Goal: Task Accomplishment & Management: Complete application form

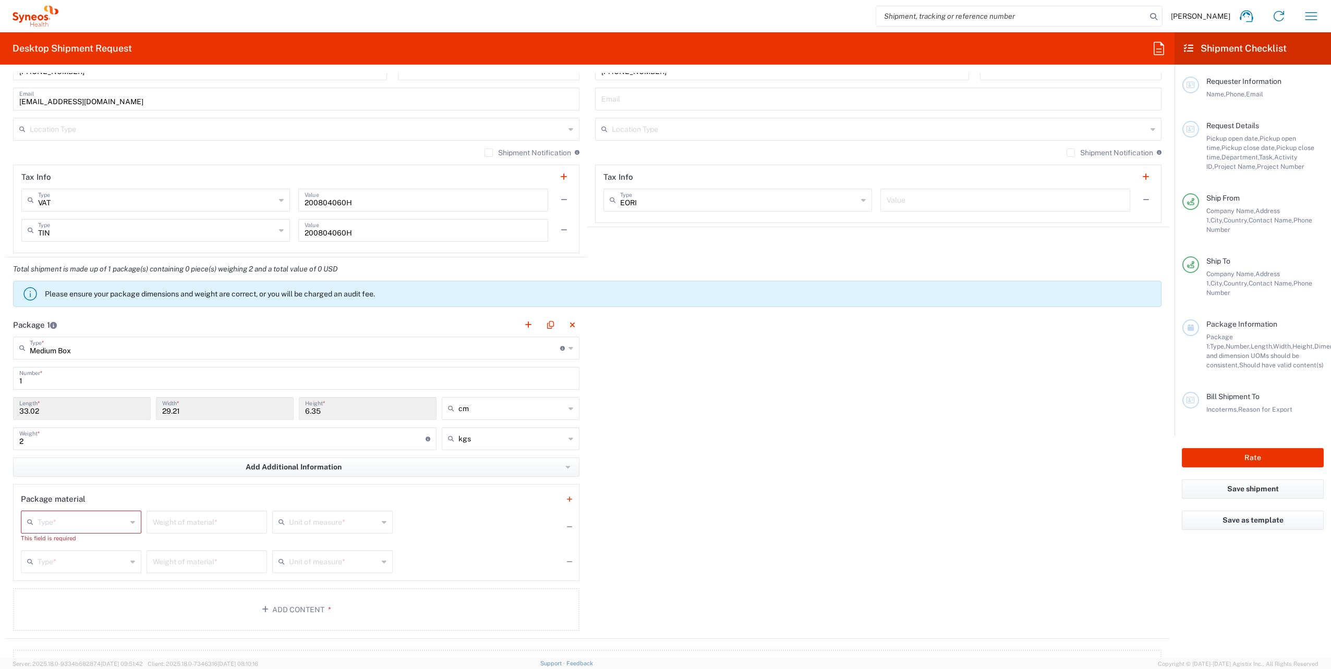
scroll to position [782, 0]
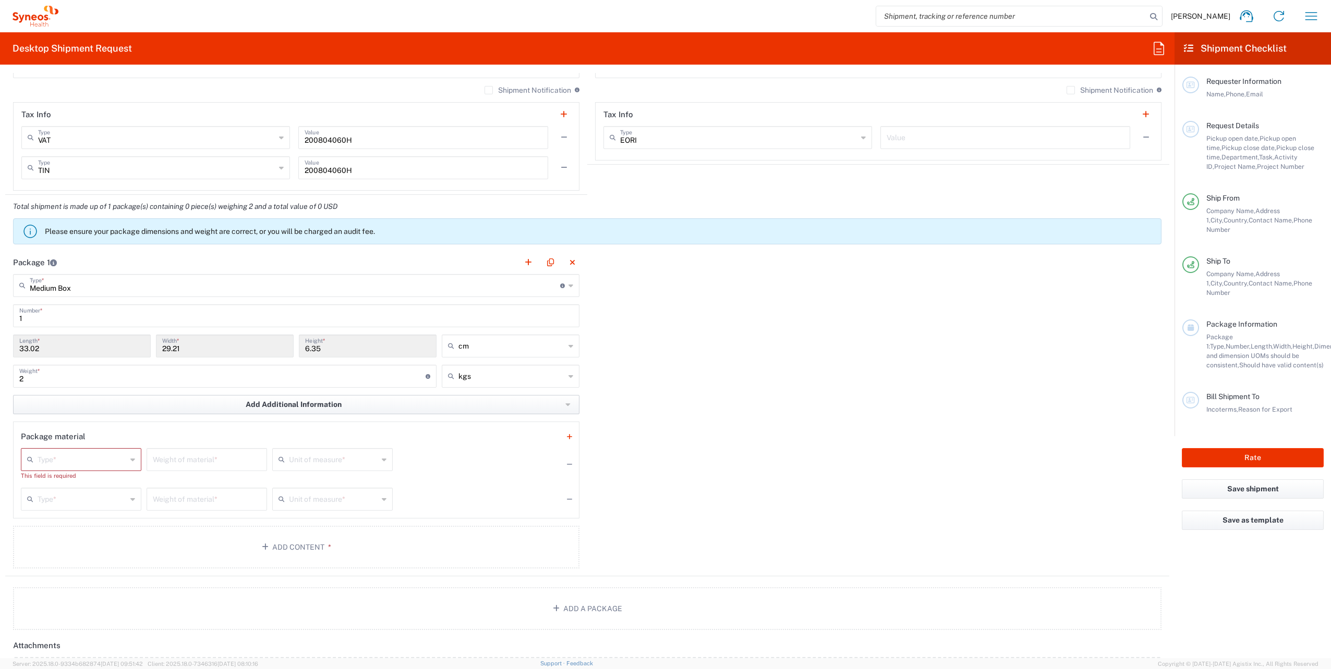
click at [565, 294] on icon "button" at bounding box center [567, 405] width 5 height 3
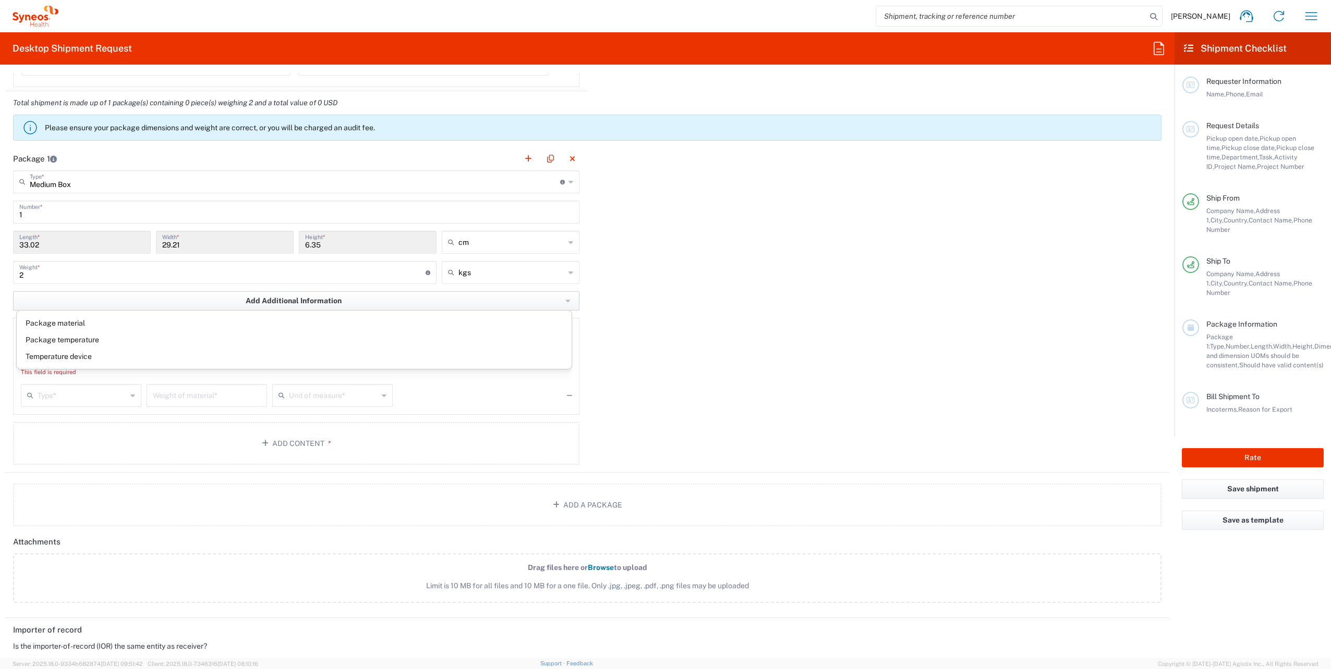
scroll to position [886, 0]
click at [628, 294] on div "Package 1 Medium Box Type * Material used to package goods Envelope Large Box M…" at bounding box center [587, 310] width 1164 height 326
click at [123, 294] on input "text" at bounding box center [82, 355] width 89 height 18
click at [178, 294] on button "Add Content *" at bounding box center [296, 443] width 566 height 43
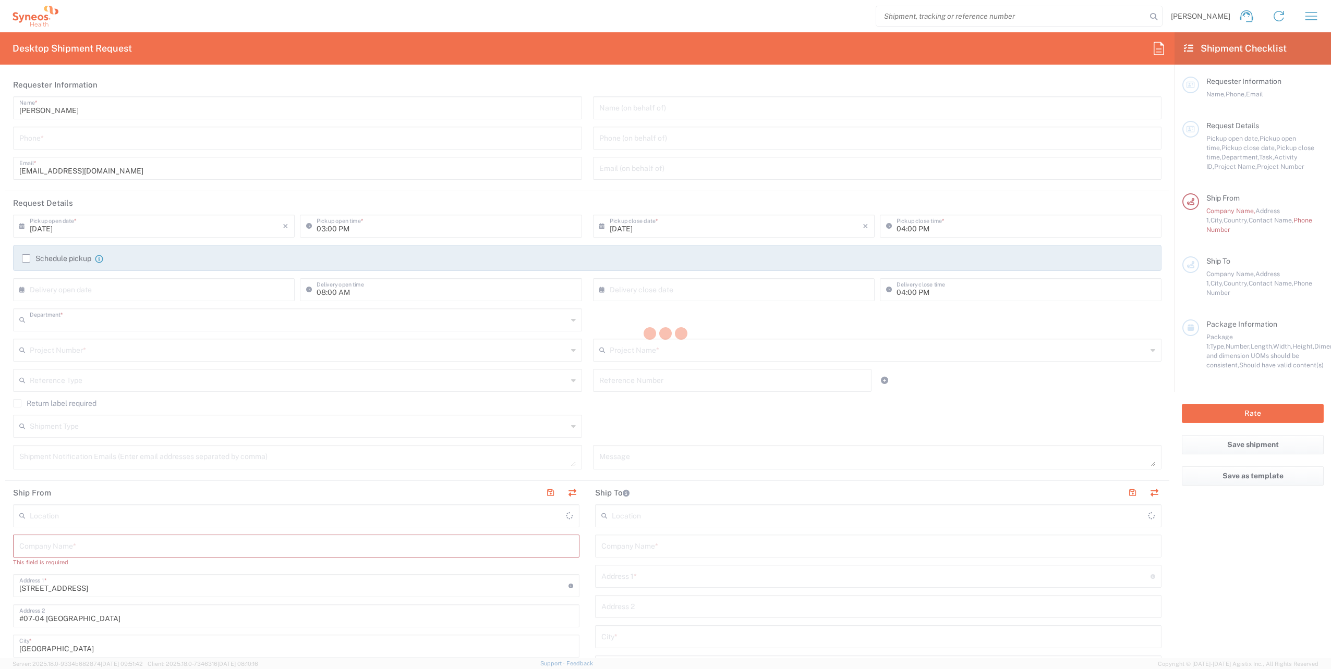
type input "3130"
type input "Syneos Health Singapore PteLtd"
type input "[GEOGRAPHIC_DATA]"
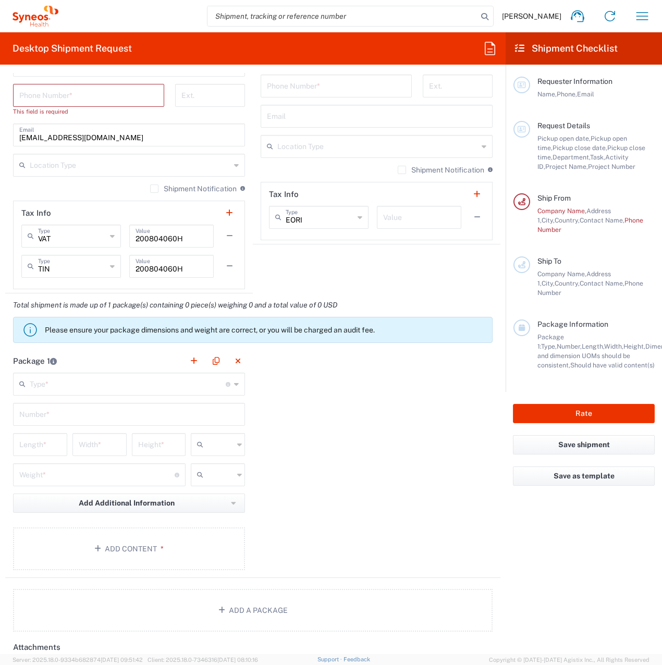
scroll to position [716, 0]
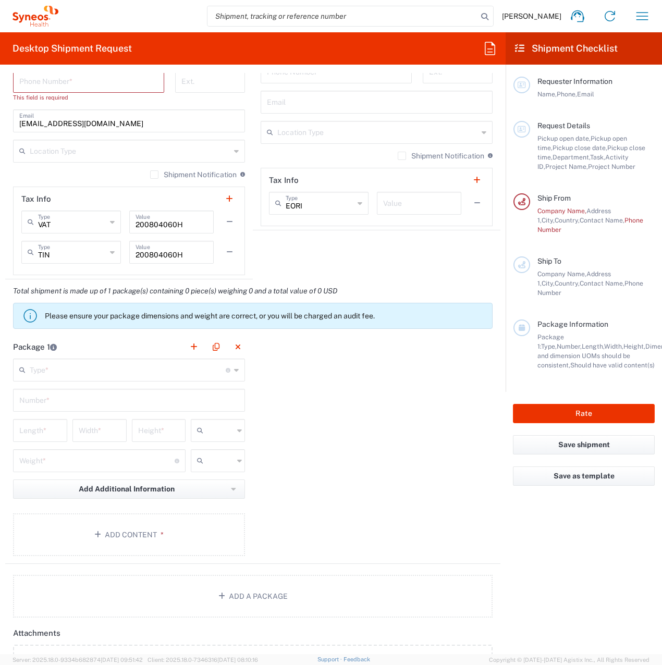
click at [234, 371] on icon at bounding box center [236, 370] width 5 height 17
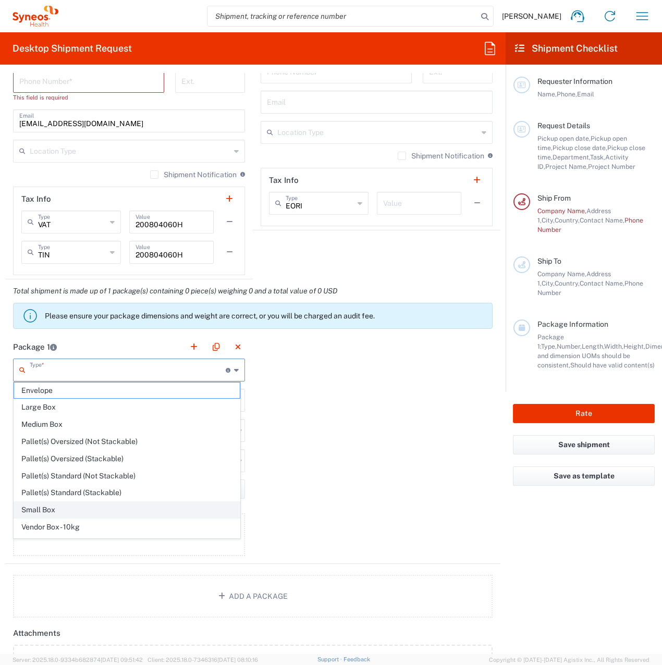
scroll to position [28, 0]
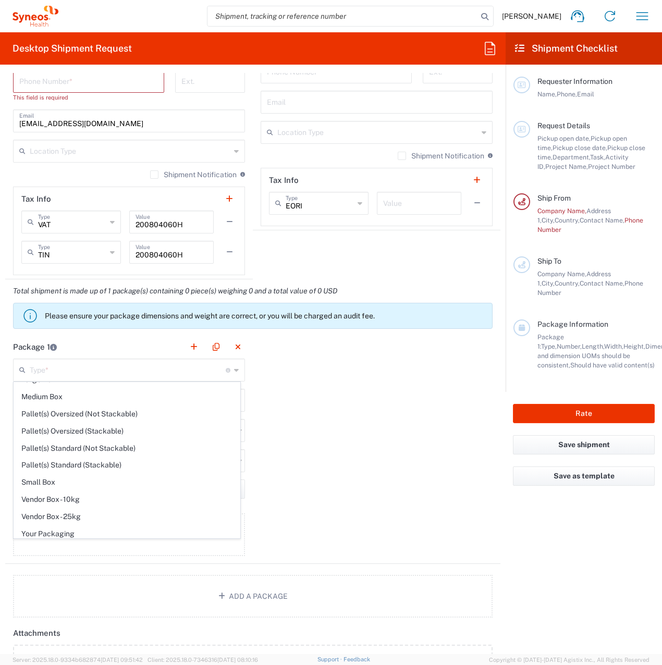
drag, startPoint x: 65, startPoint y: 394, endPoint x: 76, endPoint y: 406, distance: 16.6
click at [65, 393] on span "Medium Box" at bounding box center [127, 397] width 226 height 16
type input "Medium Box"
type input "13"
type input "11.5"
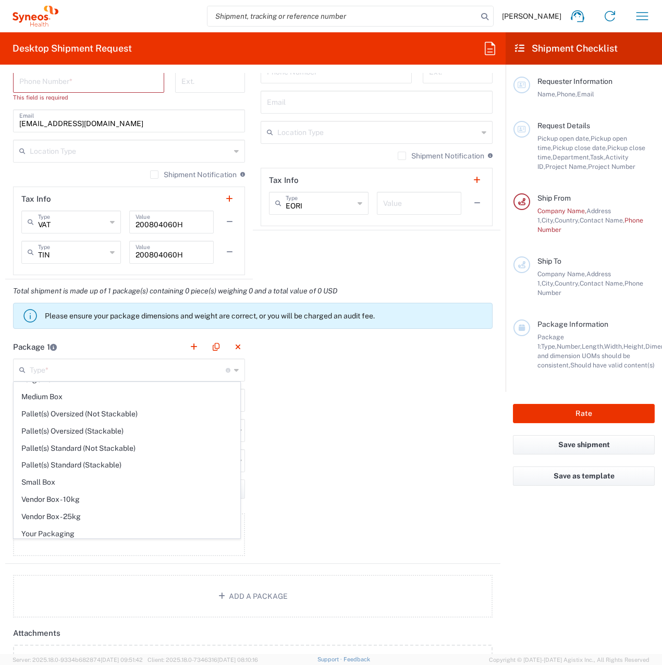
type input "2.5"
type input "in"
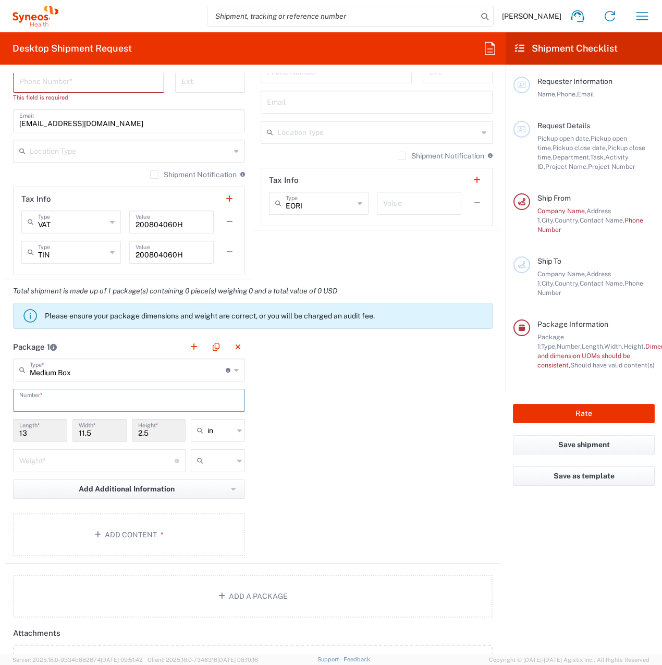
click at [228, 400] on input "text" at bounding box center [129, 400] width 220 height 18
type input "1"
click at [70, 433] on div "11.5 Width *" at bounding box center [99, 434] width 59 height 30
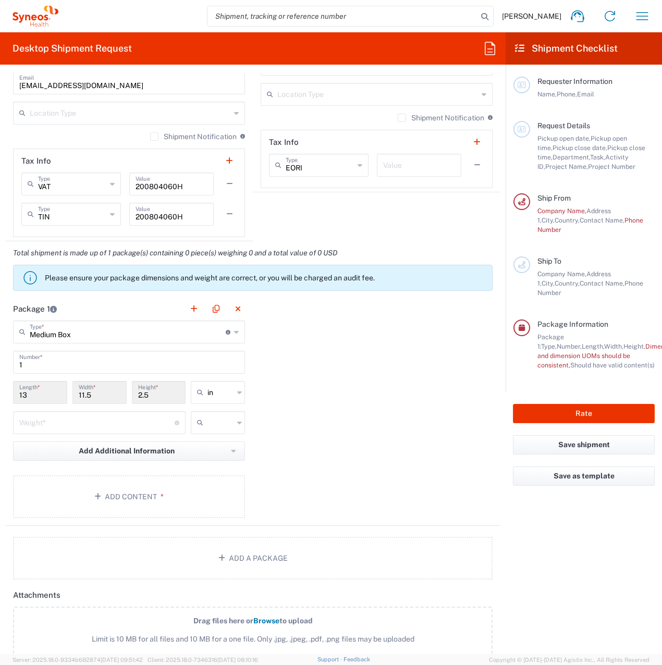
scroll to position [769, 0]
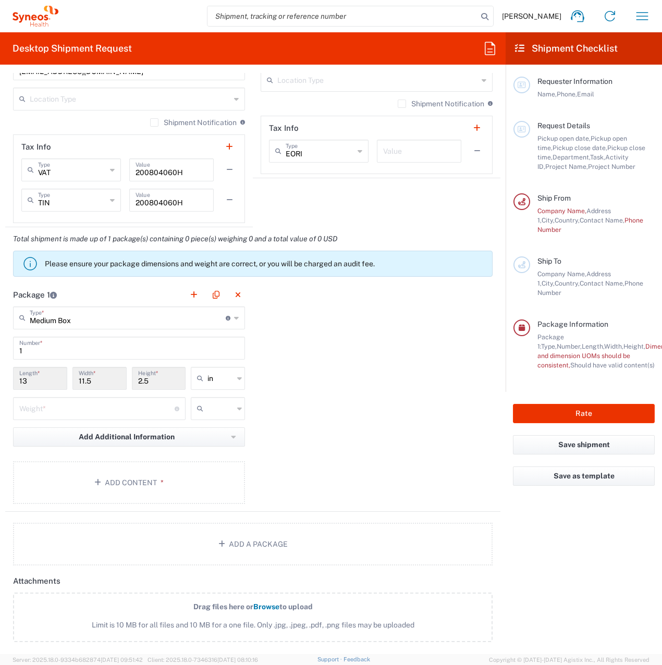
click at [76, 405] on input "number" at bounding box center [96, 408] width 155 height 18
type input "2"
click at [198, 435] on button "Add Additional Information" at bounding box center [129, 437] width 232 height 19
click at [326, 431] on div "Package 1 Medium Box Type * Material used to package goods Envelope Large Box M…" at bounding box center [252, 397] width 495 height 229
click at [123, 477] on button "Add Content *" at bounding box center [129, 482] width 232 height 43
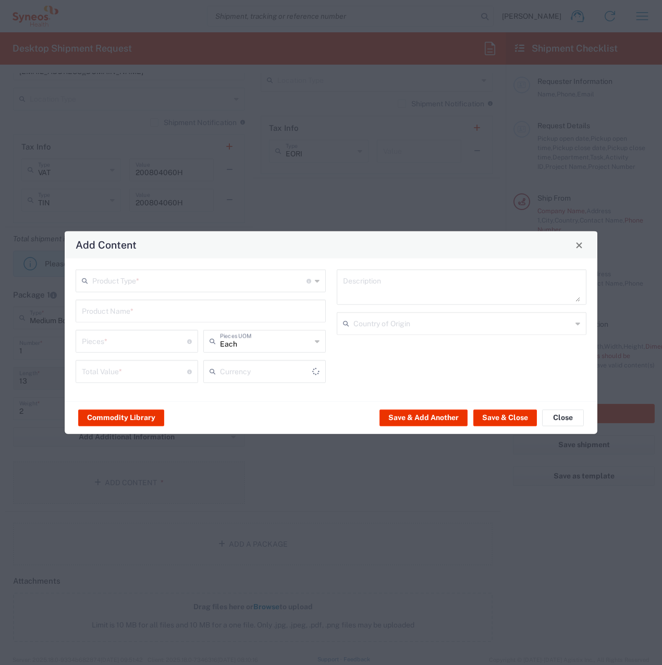
type input "US Dollar"
click at [565, 420] on button "Close" at bounding box center [563, 417] width 42 height 17
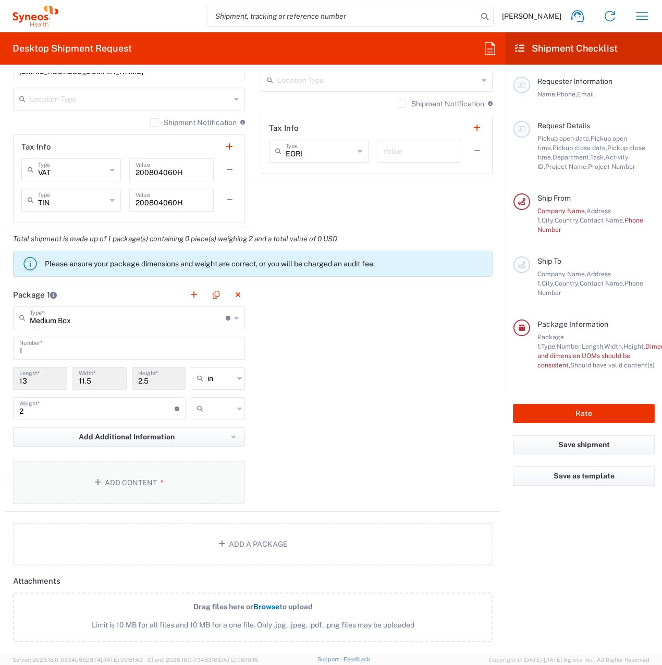
click at [129, 478] on button "Add Content *" at bounding box center [129, 482] width 232 height 43
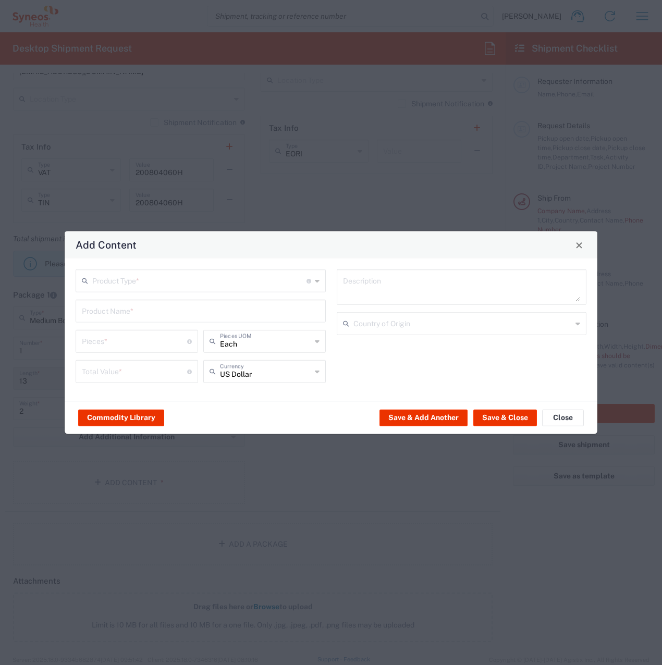
click at [316, 282] on icon at bounding box center [317, 281] width 5 height 17
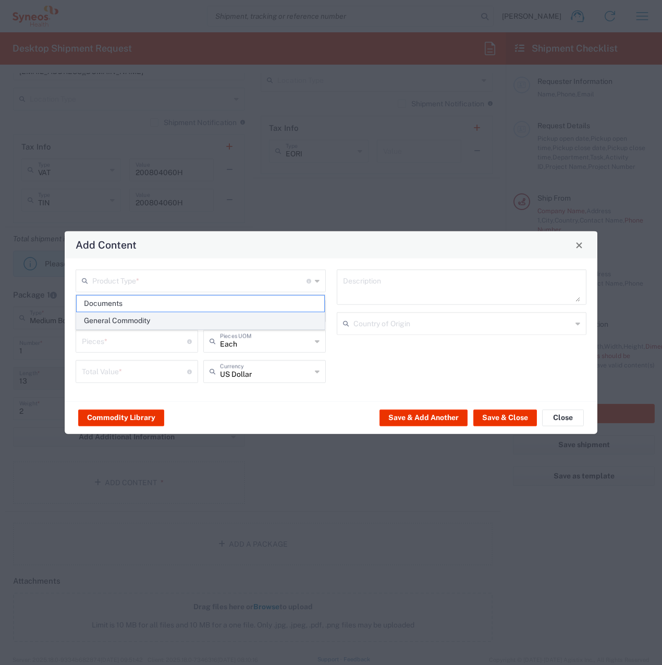
click at [131, 323] on span "General Commodity" at bounding box center [201, 321] width 248 height 16
type input "General Commodity"
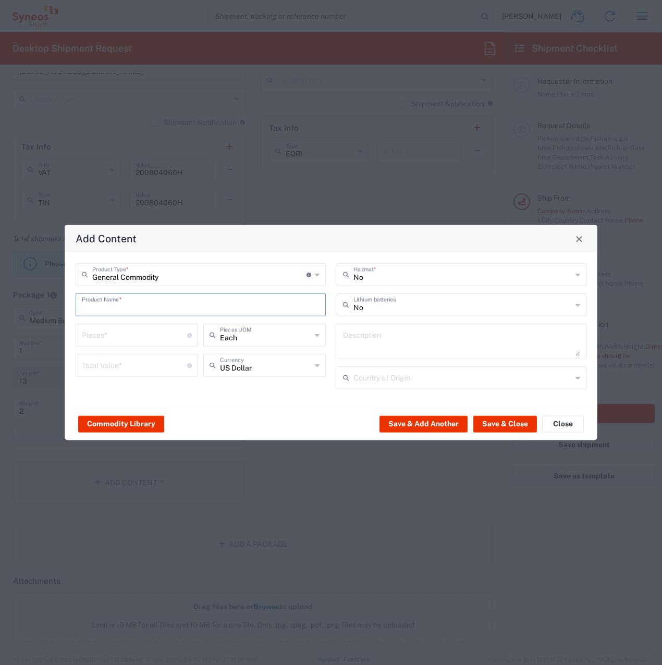
click at [162, 308] on input "text" at bounding box center [201, 304] width 238 height 18
type input "t"
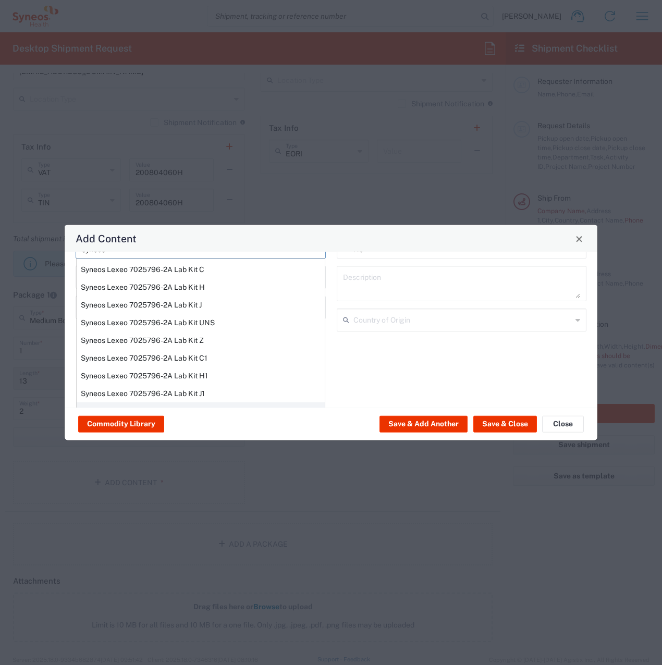
scroll to position [89, 0]
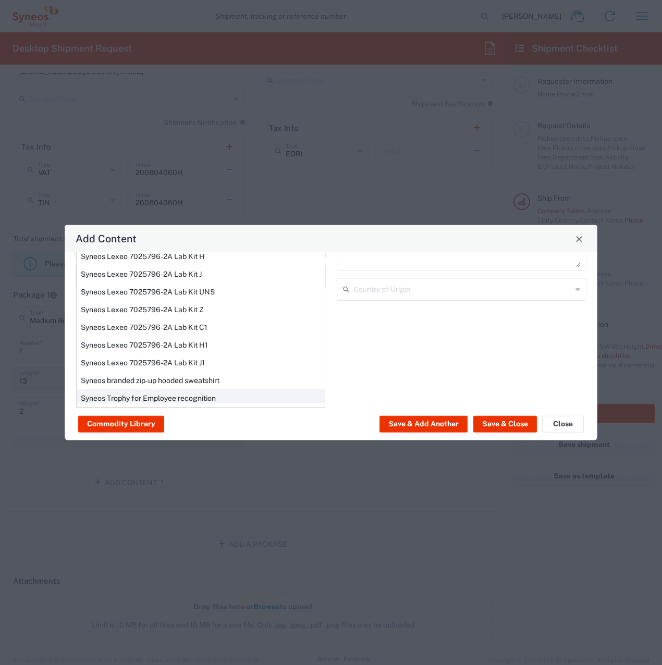
click at [193, 391] on div "Syneos Trophy for Employee recognition" at bounding box center [201, 398] width 248 height 18
type input "Syneos Trophy for Employee recognition"
type textarea "Star Employee Award Trophy"
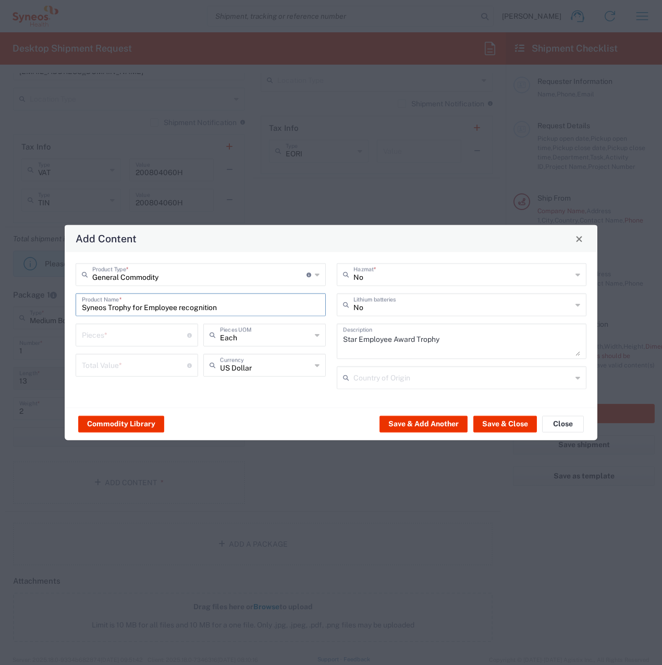
scroll to position [0, 0]
click at [132, 338] on input "number" at bounding box center [134, 334] width 105 height 18
type input "1"
click at [150, 361] on input "number" at bounding box center [134, 365] width 105 height 18
type input "2"
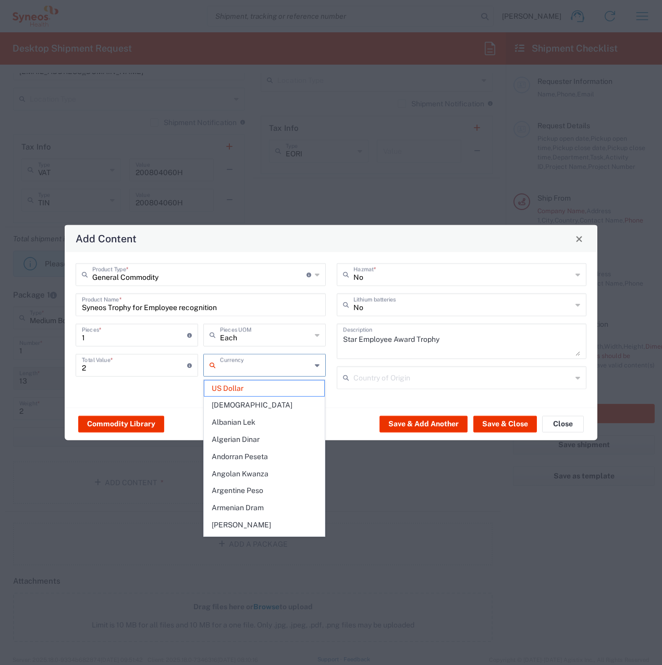
click at [310, 365] on input "text" at bounding box center [265, 365] width 91 height 18
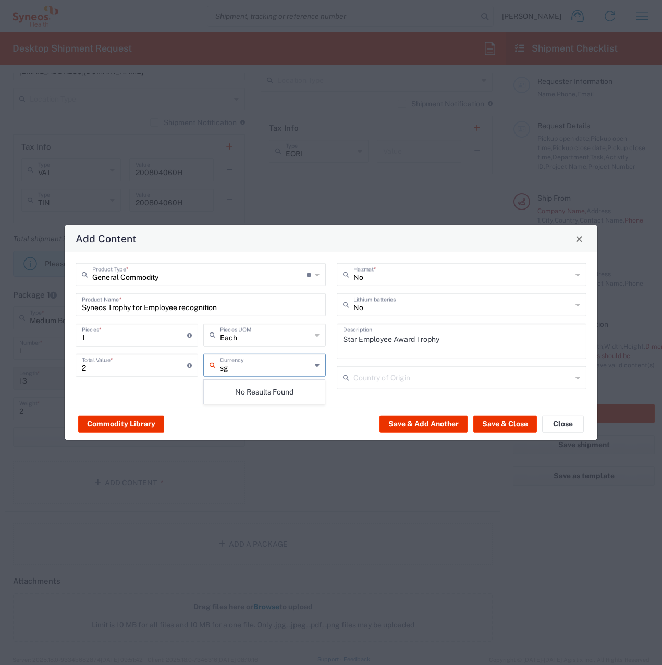
type input "s"
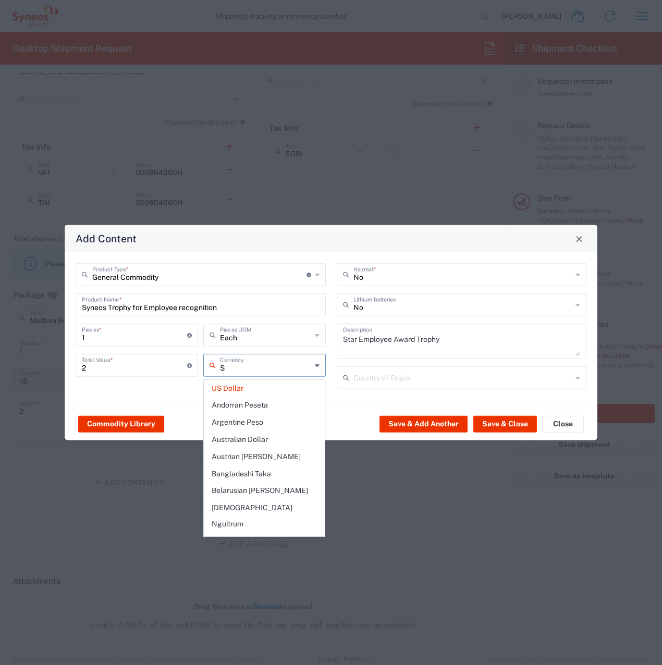
drag, startPoint x: 308, startPoint y: 359, endPoint x: 321, endPoint y: 513, distance: 153.9
click at [267, 368] on input "S" at bounding box center [265, 365] width 91 height 18
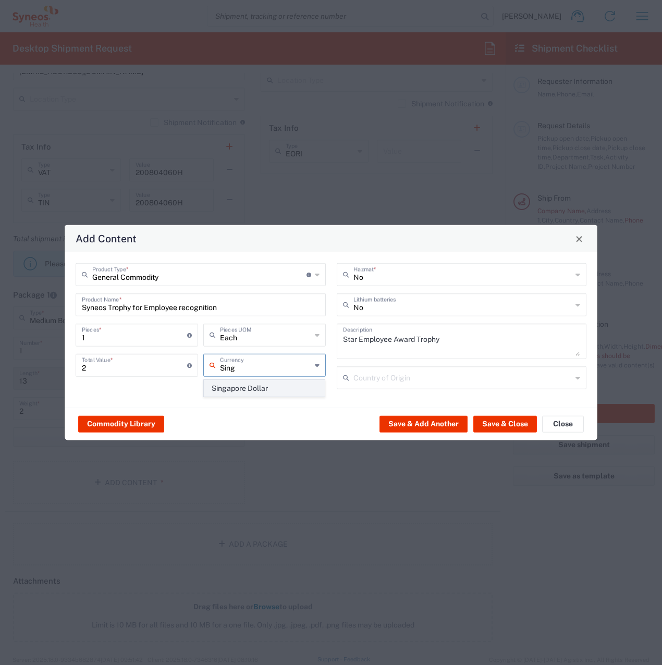
click at [255, 391] on span "Singapore Dollar" at bounding box center [264, 389] width 120 height 16
type input "Singapore Dollar"
click at [487, 422] on button "Save & Close" at bounding box center [505, 424] width 64 height 17
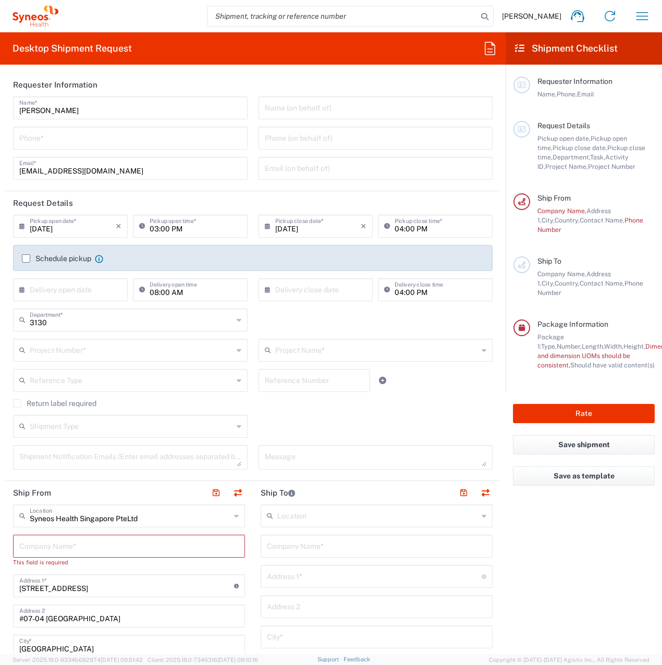
scroll to position [52, 0]
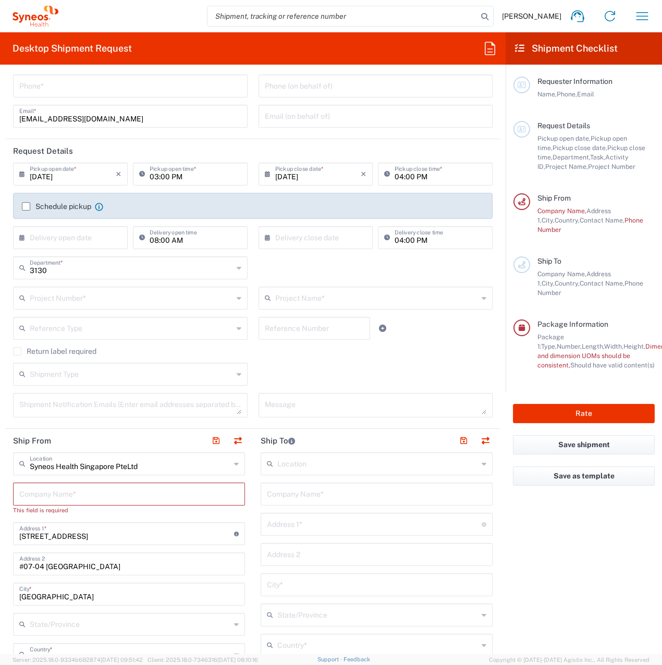
click at [131, 302] on input "text" at bounding box center [131, 297] width 203 height 18
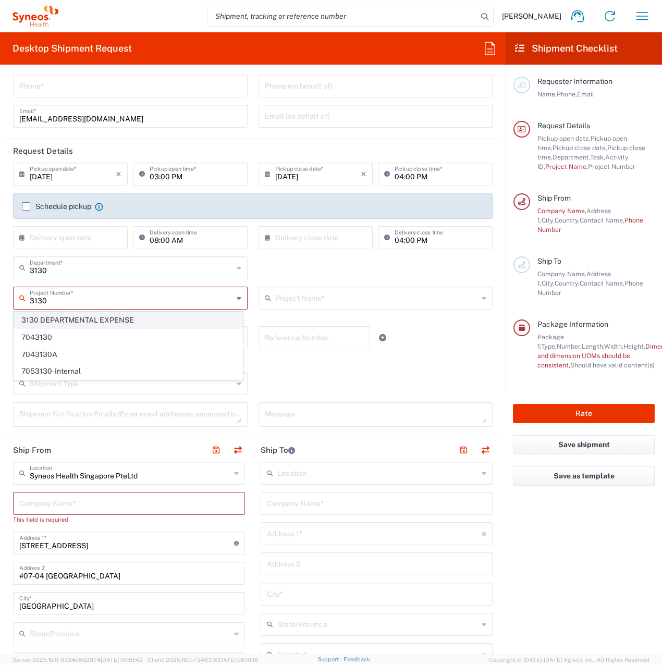
click at [156, 323] on span "3130 DEPARTMENTAL EXPENSE" at bounding box center [128, 320] width 228 height 16
type input "3130 DEPARTMENTAL EXPENSE"
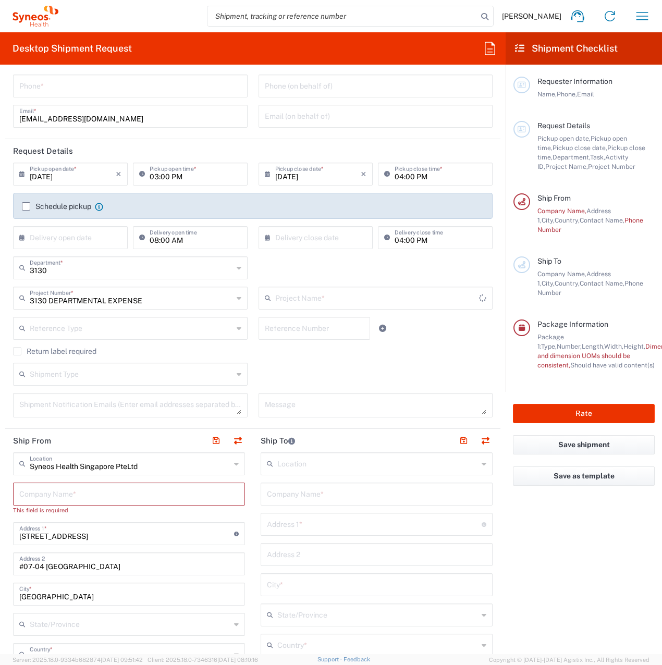
type input "3130 DEPARTMENTAL EXPENSE"
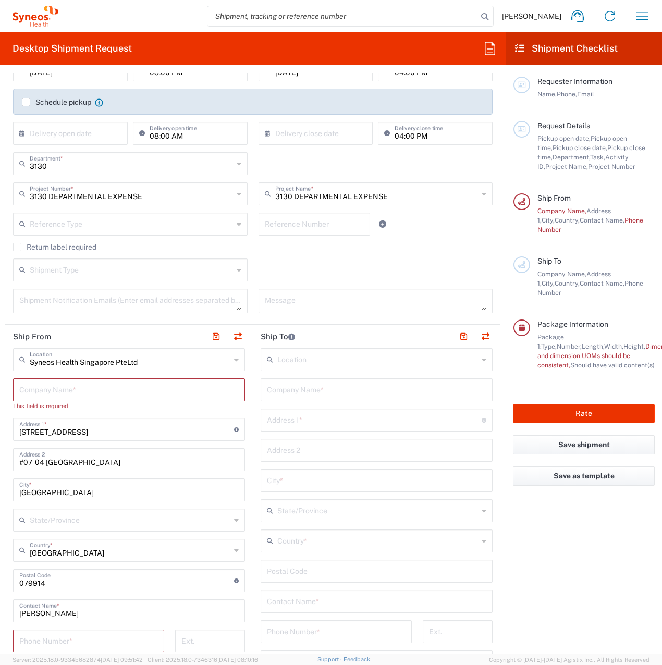
scroll to position [209, 0]
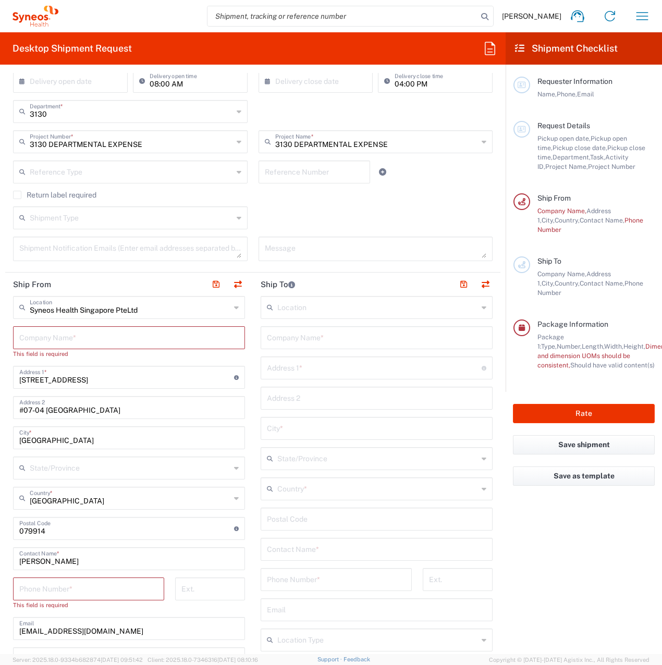
click at [123, 343] on input "text" at bounding box center [129, 337] width 220 height 18
type input "S"
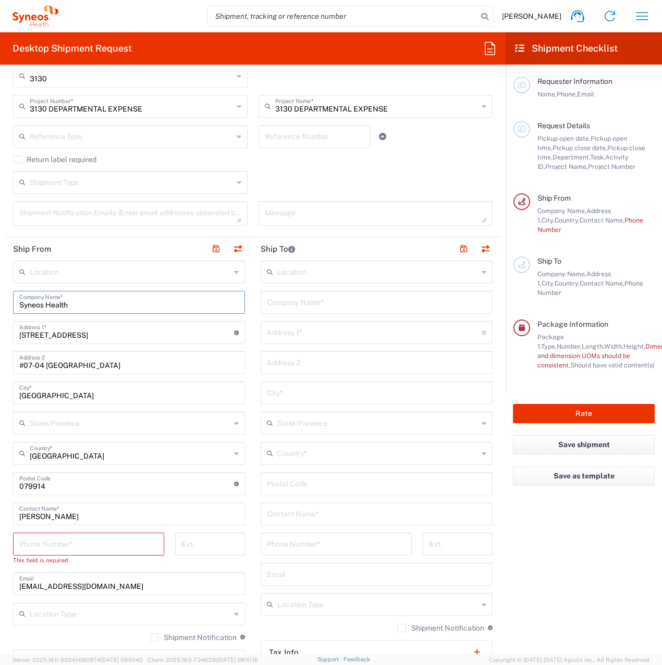
scroll to position [261, 0]
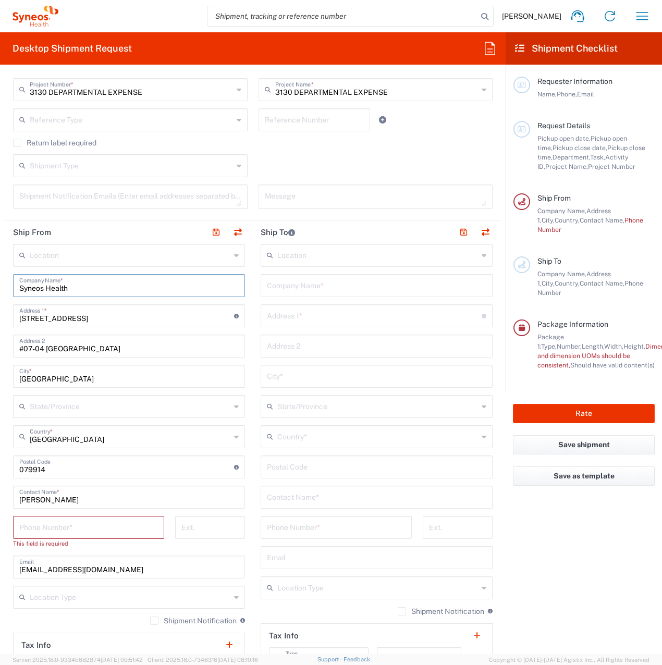
type input "Syneos Health"
click at [135, 529] on input "tel" at bounding box center [88, 527] width 139 height 18
type input "[PHONE_NUMBER]"
type input "[PERSON_NAME] ([GEOGRAPHIC_DATA])"
type input "[STREET_ADDRESS]."
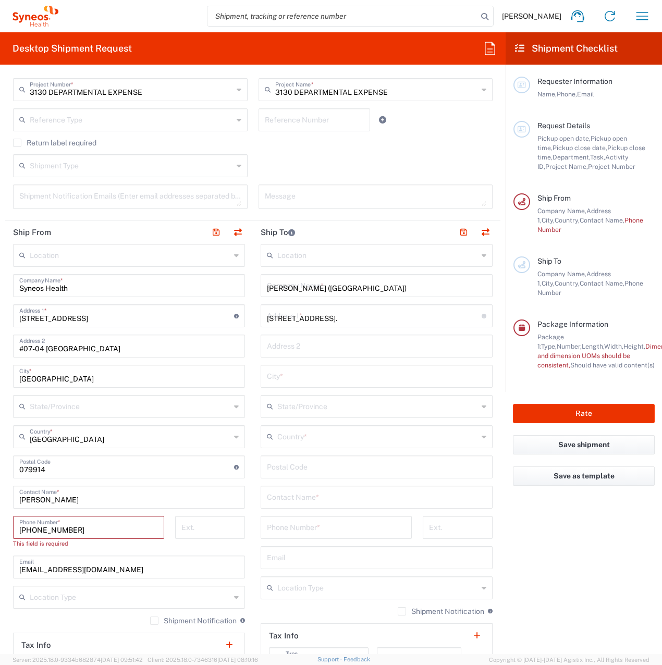
type input "Pune"
type input "[GEOGRAPHIC_DATA]"
type input "[PERSON_NAME]"
type input "[PHONE_NUMBER]"
type input "kgs"
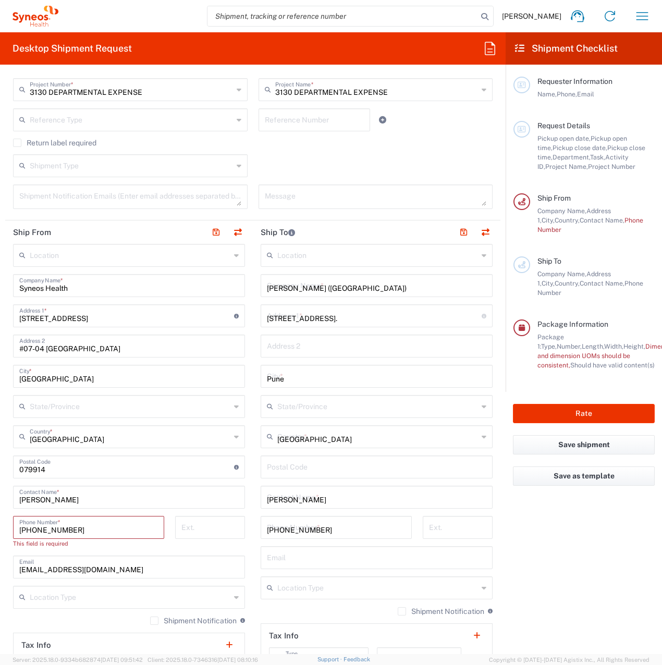
type input "Sender/Shipper"
type input "Delivery Duty Paid"
click at [413, 185] on div "Shipment Type Batch Regular" at bounding box center [253, 169] width 491 height 30
click at [441, 410] on input "text" at bounding box center [377, 406] width 201 height 18
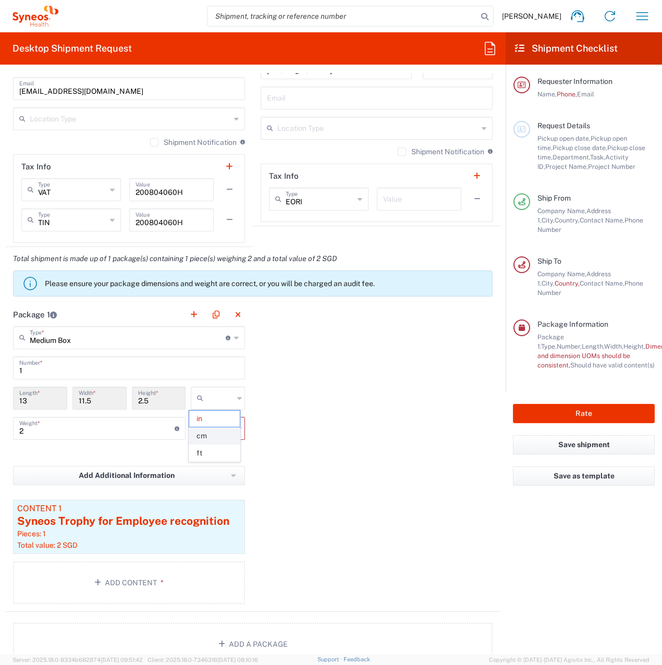
click at [235, 435] on span "cm" at bounding box center [214, 436] width 51 height 16
type input "33.02"
type input "29.21"
type input "6.35"
type input "cm"
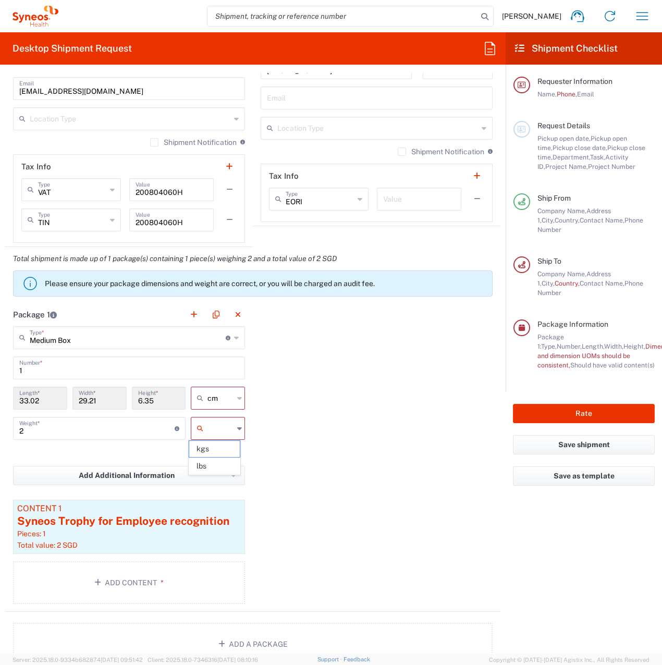
click at [230, 426] on input "text" at bounding box center [221, 428] width 26 height 17
click at [225, 453] on span "kgs" at bounding box center [214, 449] width 51 height 16
type input "kgs"
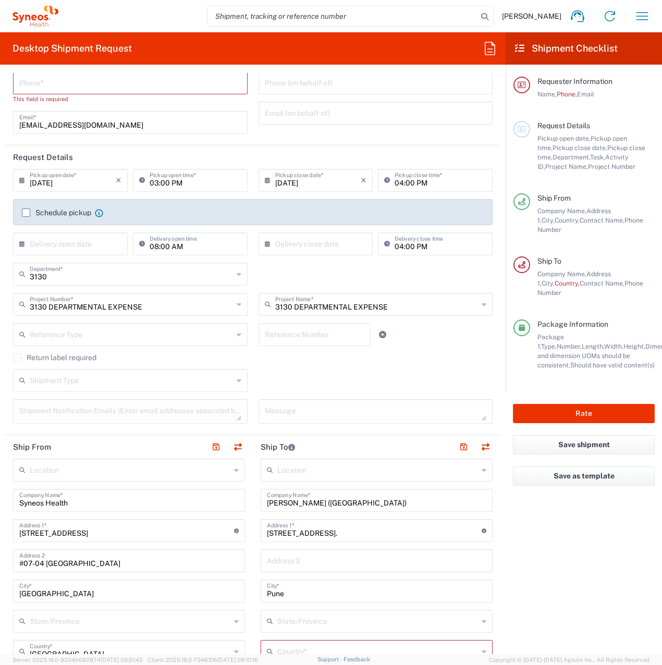
scroll to position [0, 0]
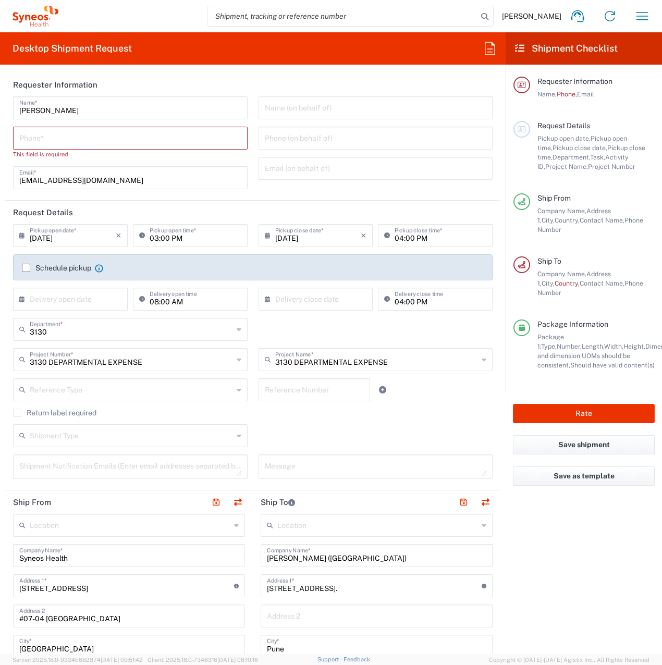
click at [135, 142] on input "tel" at bounding box center [130, 137] width 222 height 18
type input "81268519"
type input "[GEOGRAPHIC_DATA]"
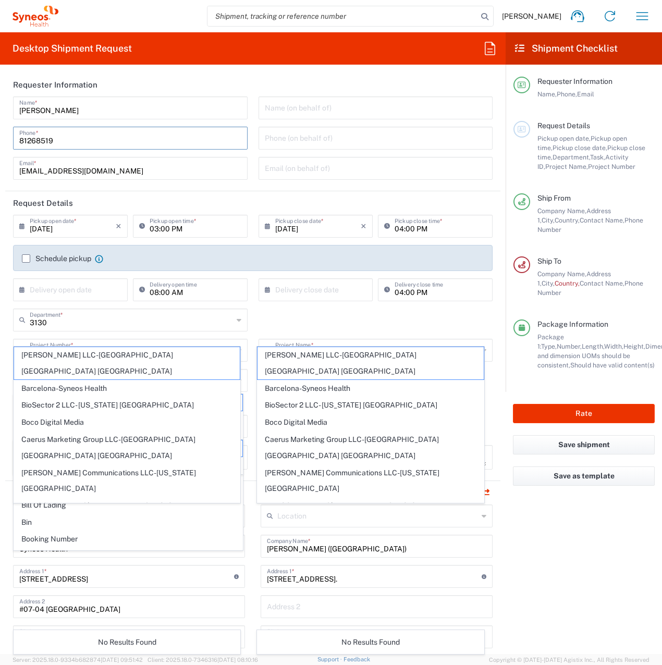
click at [407, 323] on div "3130 Department * 3130 3000 3100 3109 3110 3111 3112 3125 3135 3136 3150 3155 3…" at bounding box center [253, 324] width 491 height 30
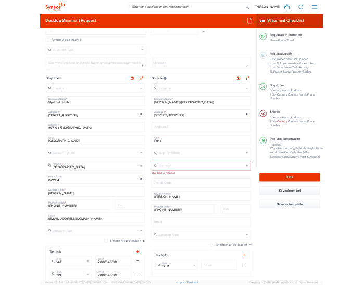
scroll to position [294, 0]
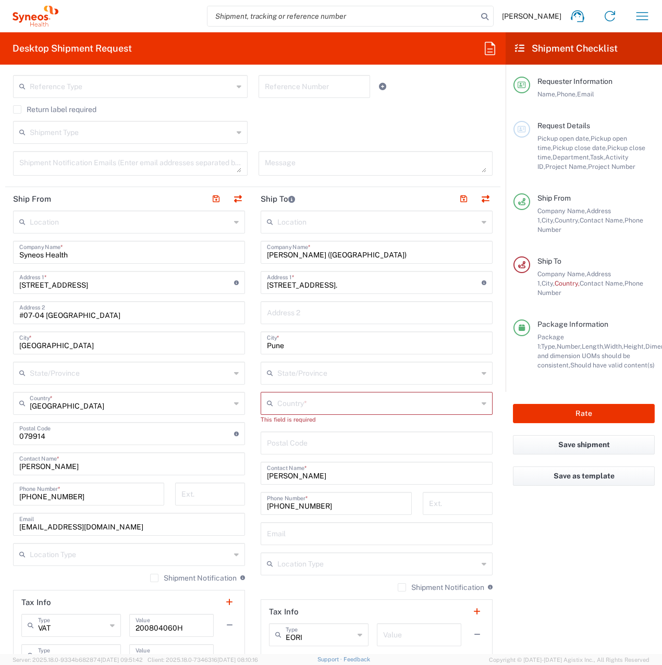
click at [343, 406] on input "text" at bounding box center [377, 403] width 201 height 18
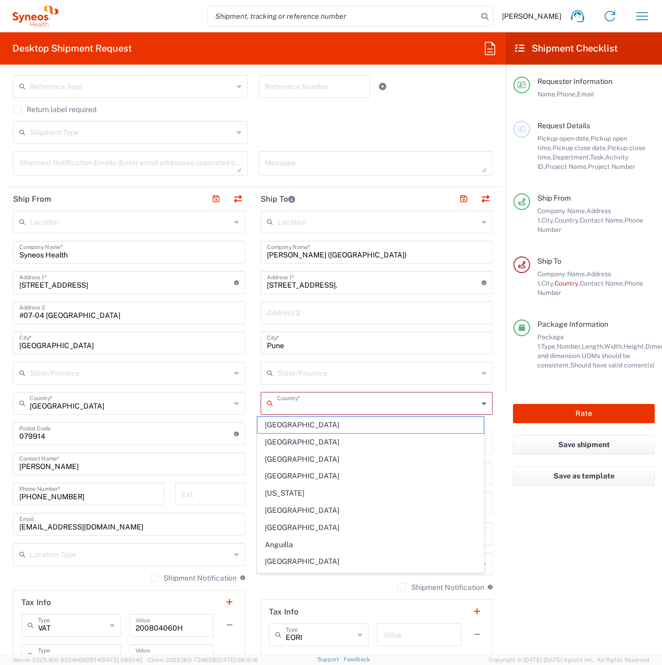
type input "n"
click at [341, 406] on input "[GEOGRAPHIC_DATA]" at bounding box center [377, 403] width 201 height 18
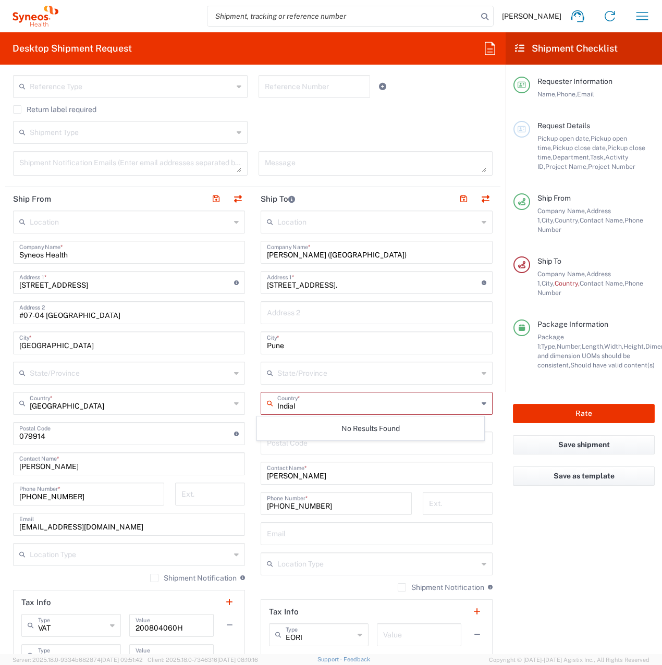
type input "[GEOGRAPHIC_DATA]"
type input "Sender/Shipper"
type input "Delivery Duty Paid"
click at [369, 448] on span "[GEOGRAPHIC_DATA]" at bounding box center [371, 442] width 226 height 16
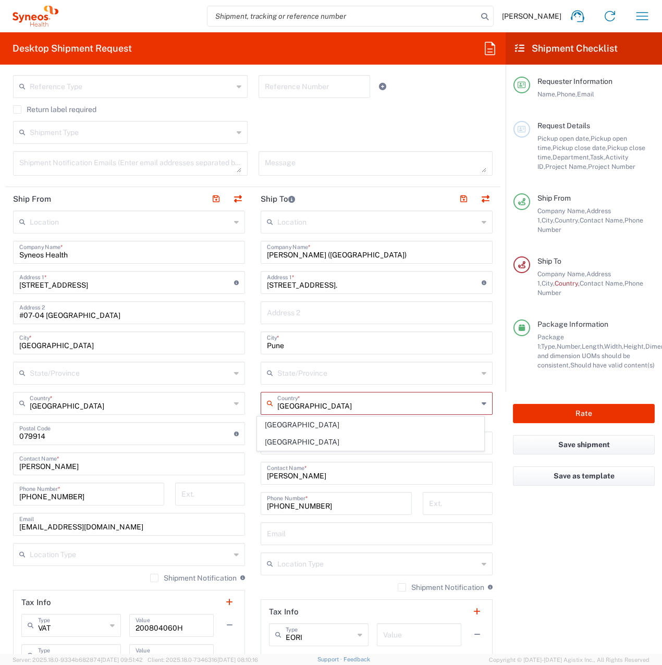
click at [270, 440] on input "undefined" at bounding box center [377, 442] width 220 height 18
click at [273, 440] on input "undefined" at bounding box center [377, 442] width 220 height 18
click at [538, 531] on agx-form-checklist "Shipment Checklist Requester Information Name, Phone, Email Request Details Pic…" at bounding box center [584, 343] width 156 height 622
click at [278, 440] on input "undefined" at bounding box center [377, 442] width 220 height 18
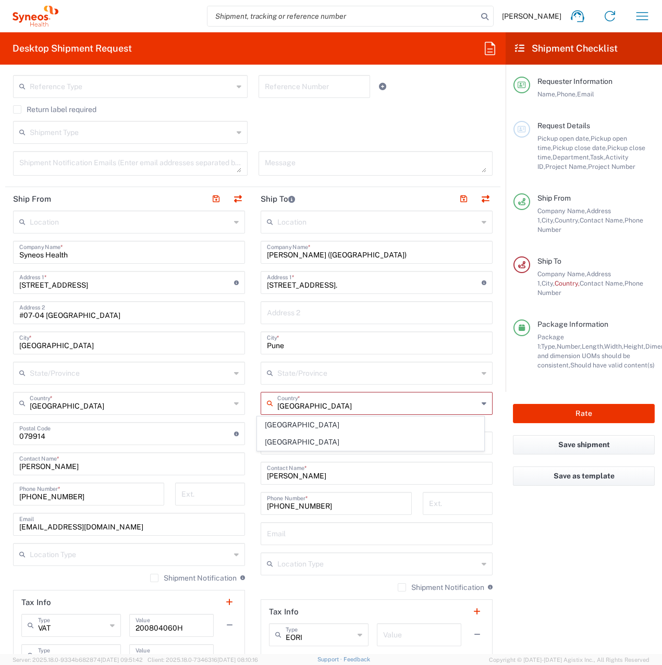
click at [253, 422] on main "Location [PERSON_NAME] LLC-[GEOGRAPHIC_DATA] [GEOGRAPHIC_DATA] [GEOGRAPHIC_DATA…" at bounding box center [377, 434] width 248 height 447
click at [273, 441] on input "undefined" at bounding box center [377, 442] width 220 height 18
click at [482, 406] on icon at bounding box center [484, 403] width 5 height 17
click at [274, 441] on div "Postal Code" at bounding box center [377, 443] width 232 height 23
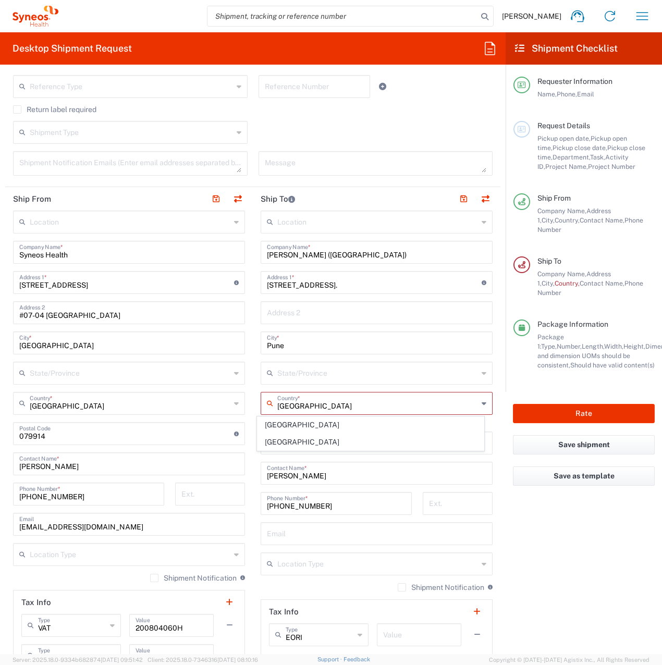
type input "[GEOGRAPHIC_DATA]"
type input "Sender/Shipper"
type input "Delivery Duty Paid"
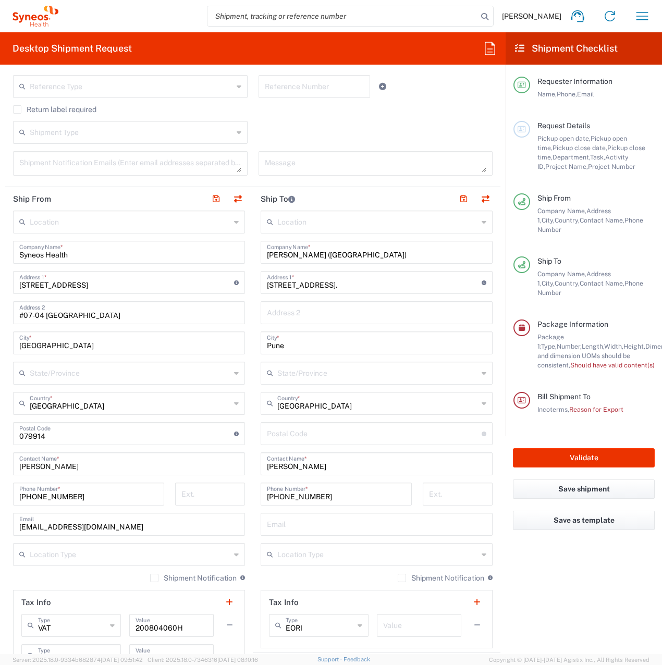
click at [482, 403] on icon at bounding box center [484, 403] width 5 height 17
click at [418, 407] on input "[GEOGRAPHIC_DATA]" at bounding box center [377, 403] width 201 height 18
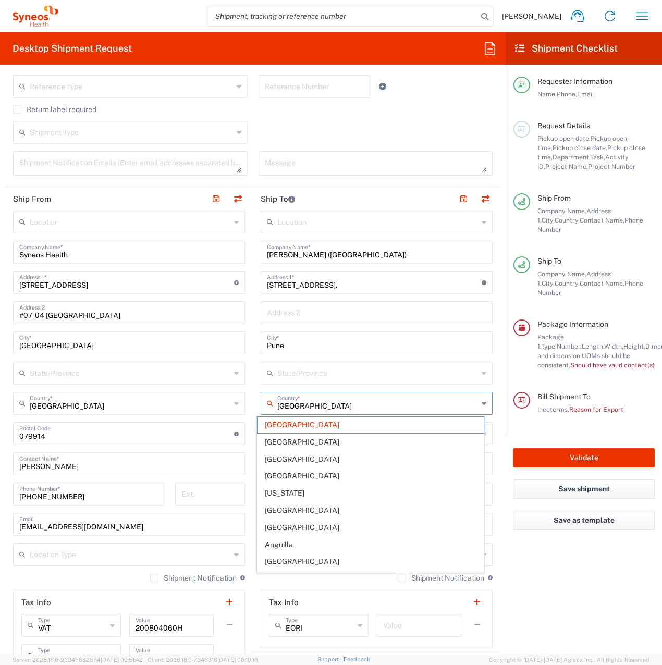
type input "[GEOGRAPHIC_DATA]"
click at [323, 401] on input "[GEOGRAPHIC_DATA]" at bounding box center [377, 403] width 201 height 18
drag, startPoint x: 323, startPoint y: 401, endPoint x: 277, endPoint y: 410, distance: 47.2
click at [279, 407] on input "[GEOGRAPHIC_DATA]" at bounding box center [377, 403] width 201 height 18
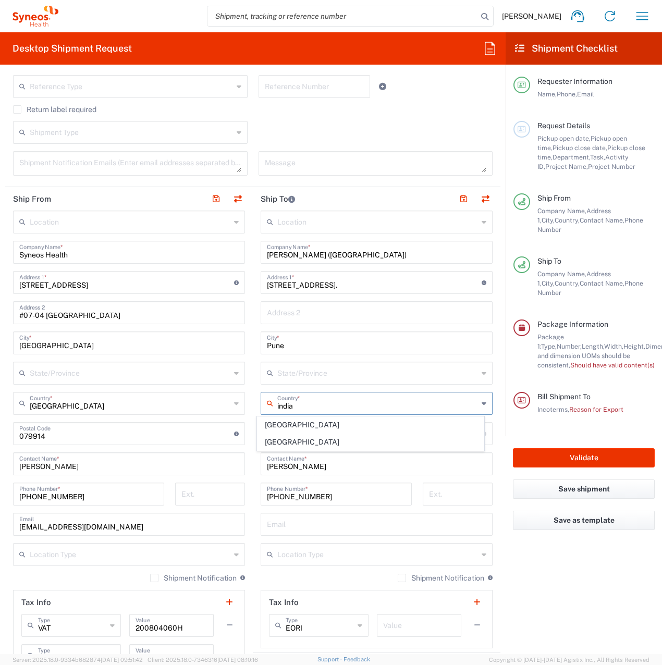
type input "[GEOGRAPHIC_DATA]"
type input "Delivery Duty Paid"
click at [276, 443] on span "[GEOGRAPHIC_DATA]" at bounding box center [371, 442] width 226 height 16
click at [331, 405] on input "[GEOGRAPHIC_DATA]" at bounding box center [377, 403] width 201 height 18
click at [517, 552] on agx-form-checklist "Shipment Checklist Requester Information Name, Phone, Email Request Details Pic…" at bounding box center [584, 343] width 156 height 622
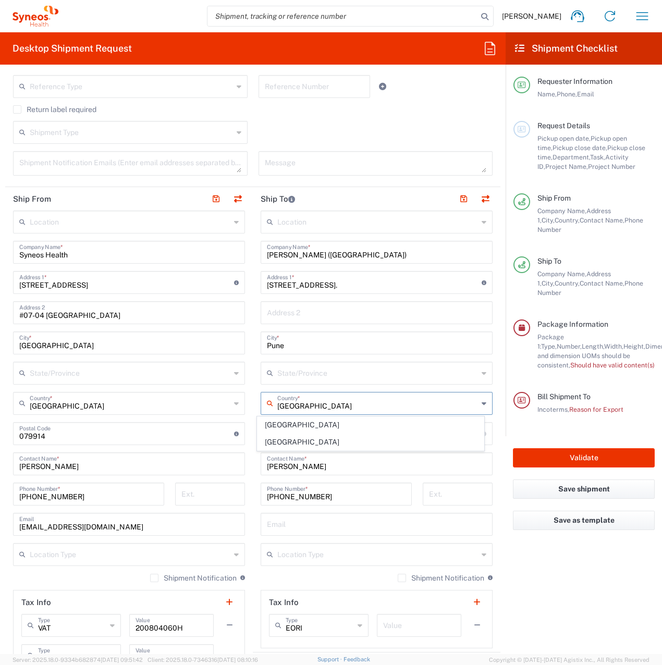
click at [266, 441] on div "Postal Code Enter Postal Code here" at bounding box center [377, 433] width 232 height 23
type input "[GEOGRAPHIC_DATA]"
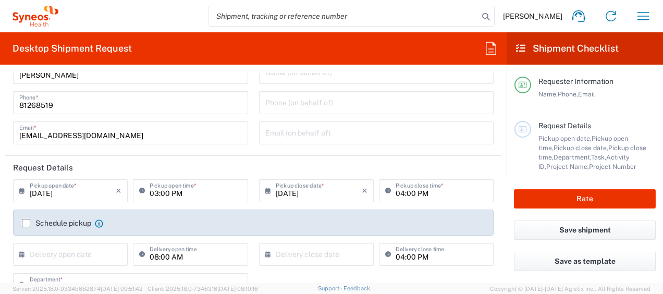
scroll to position [52, 0]
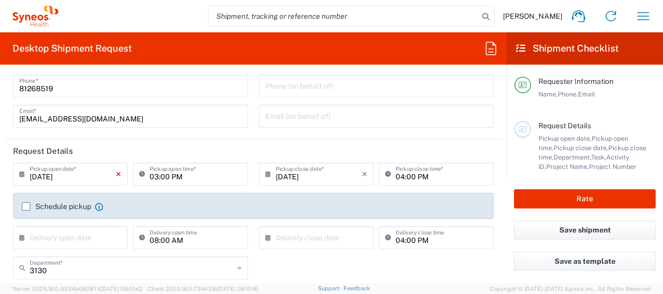
click at [116, 178] on icon "×" at bounding box center [119, 174] width 6 height 17
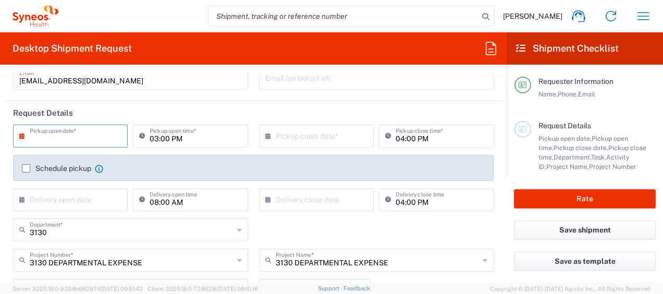
scroll to position [104, 0]
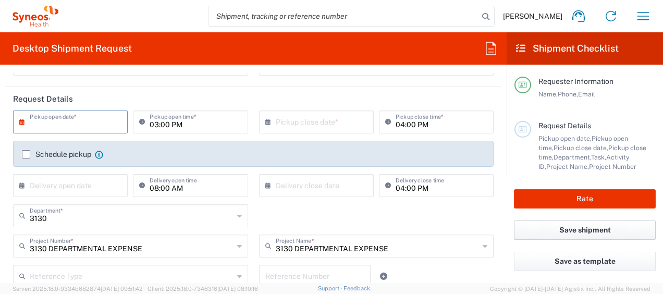
click at [543, 228] on button "Save shipment" at bounding box center [585, 230] width 142 height 19
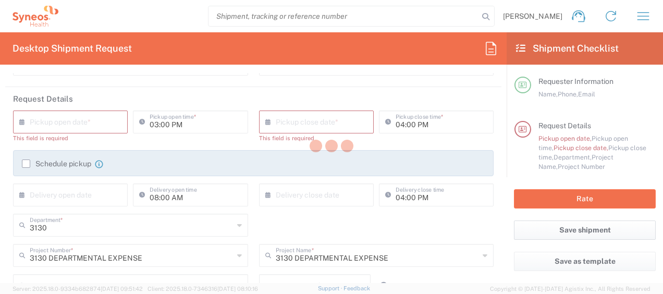
type input "3130 DEPARTMENTAL EXPENSE"
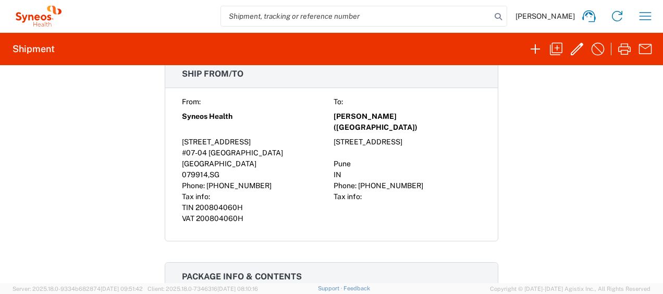
scroll to position [469, 0]
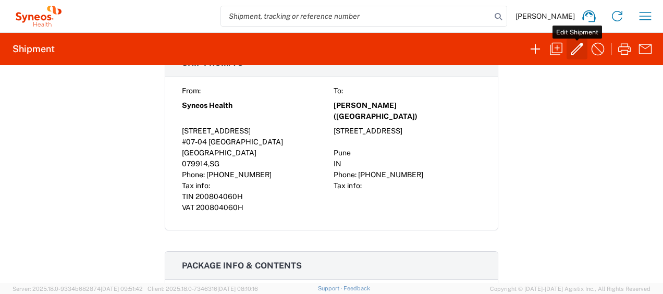
click at [573, 45] on icon "button" at bounding box center [577, 49] width 17 height 17
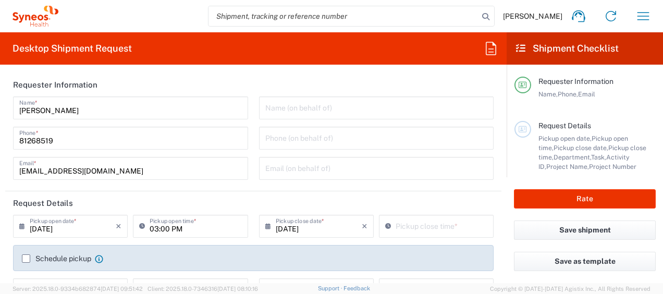
type input "3130 DEPARTMENTAL EXPENSE"
type input "Medium Box"
type input "3130"
click at [556, 260] on button "Save as template" at bounding box center [585, 261] width 142 height 19
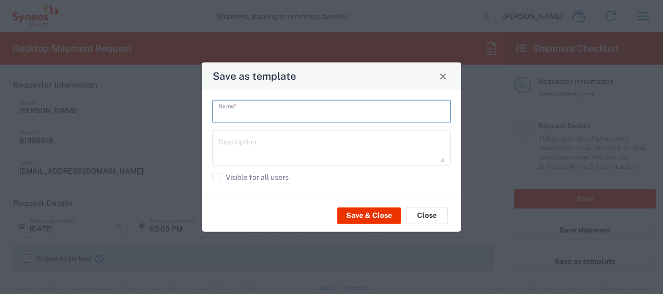
click at [273, 112] on input "text" at bounding box center [331, 111] width 226 height 18
type input "GM Star Awards Trophies"
drag, startPoint x: 358, startPoint y: 213, endPoint x: 528, endPoint y: 175, distance: 173.6
click at [358, 213] on button "Save & Close" at bounding box center [369, 215] width 64 height 17
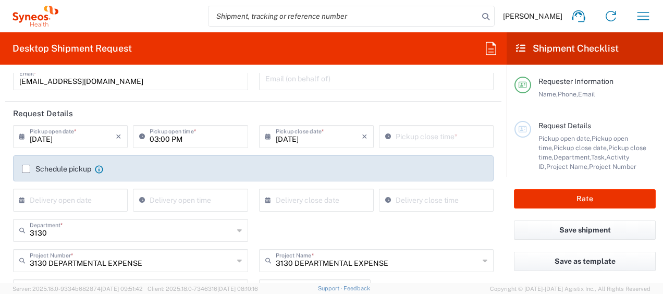
scroll to position [104, 0]
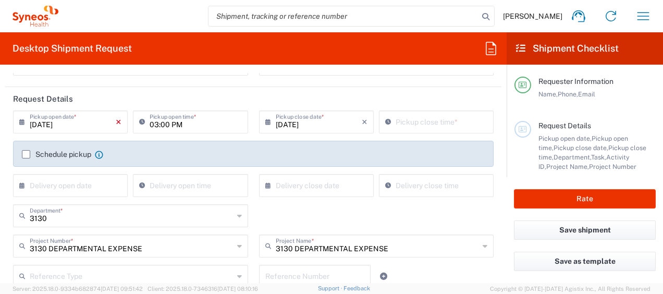
click at [116, 122] on icon "×" at bounding box center [119, 122] width 6 height 17
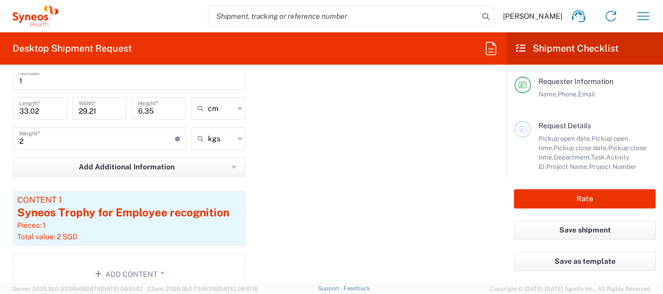
scroll to position [900, 0]
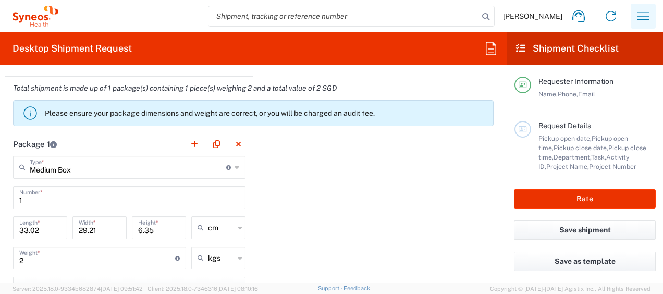
click at [636, 15] on icon "button" at bounding box center [643, 16] width 17 height 17
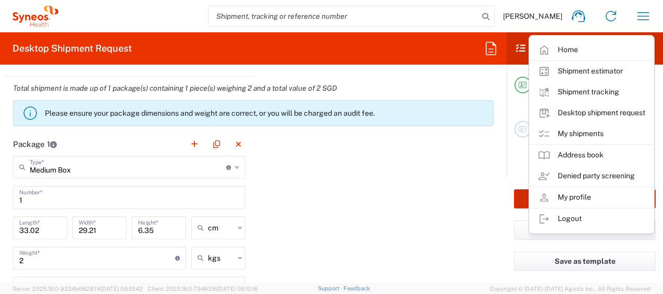
drag, startPoint x: 624, startPoint y: 136, endPoint x: 515, endPoint y: 203, distance: 128.1
click at [624, 136] on link "My shipments" at bounding box center [592, 134] width 124 height 21
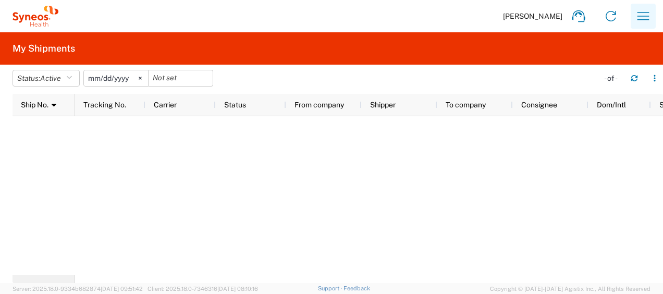
click at [650, 14] on icon "button" at bounding box center [643, 16] width 17 height 17
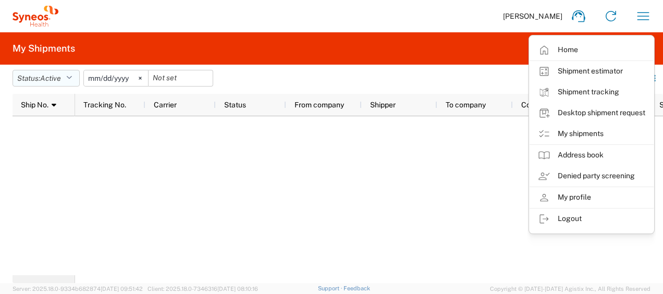
click at [75, 80] on button "Status: Active" at bounding box center [46, 78] width 67 height 17
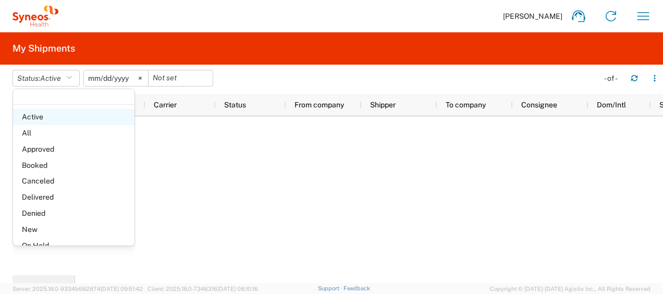
click at [79, 124] on span "Active" at bounding box center [73, 117] width 121 height 16
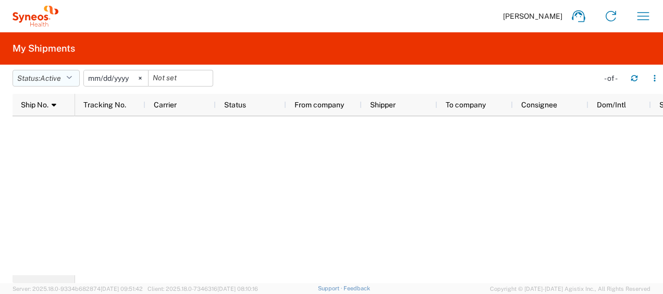
click at [69, 77] on icon "button" at bounding box center [69, 78] width 6 height 7
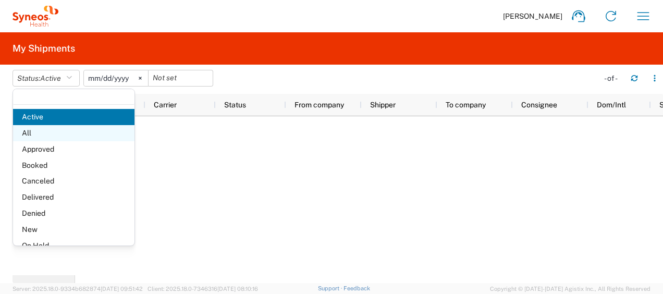
click at [58, 136] on span "All" at bounding box center [73, 133] width 121 height 16
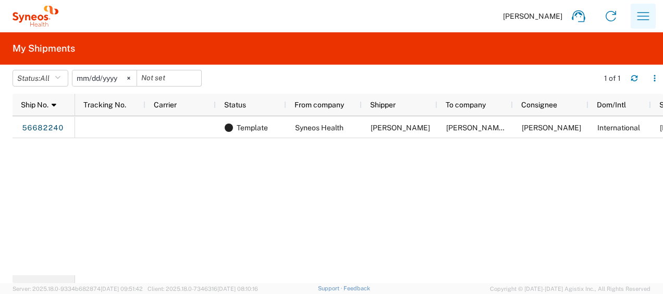
click at [636, 15] on icon "button" at bounding box center [643, 16] width 17 height 17
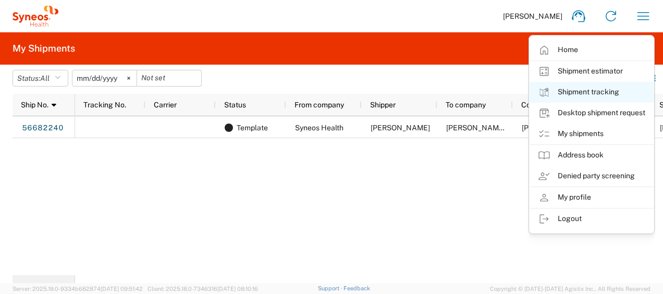
click at [596, 90] on link "Shipment tracking" at bounding box center [592, 92] width 124 height 21
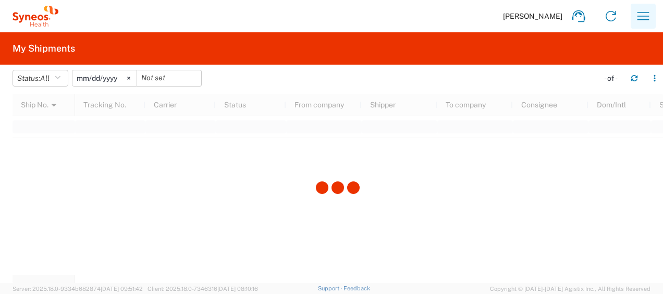
click at [641, 15] on icon "button" at bounding box center [643, 16] width 17 height 17
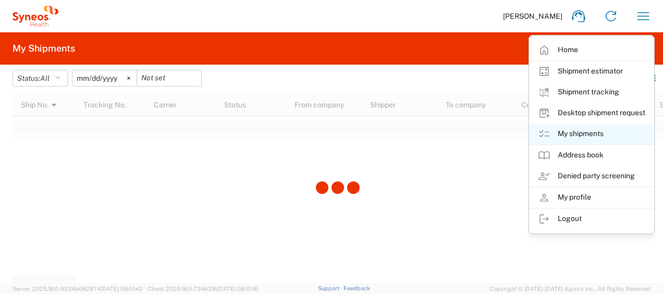
click at [603, 132] on link "My shipments" at bounding box center [592, 134] width 124 height 21
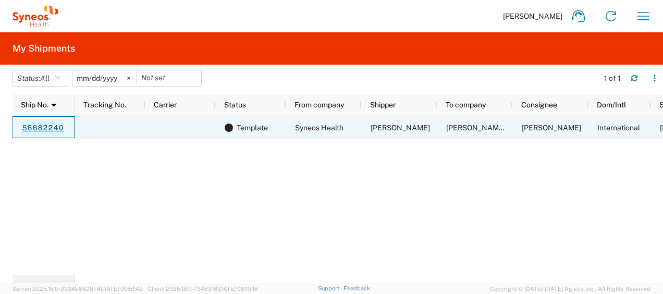
click at [51, 127] on link "56682240" at bounding box center [42, 128] width 43 height 17
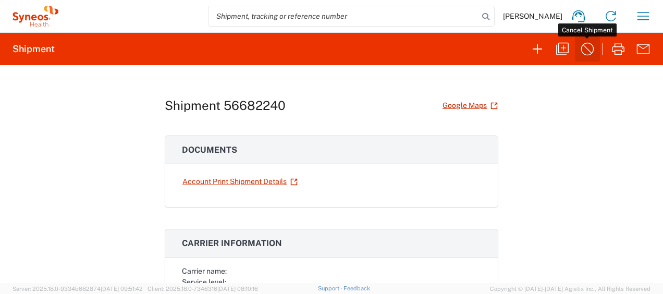
click at [584, 45] on icon "button" at bounding box center [587, 49] width 13 height 13
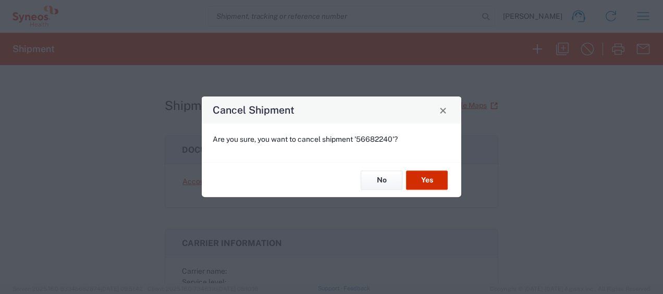
click at [419, 177] on button "Yes" at bounding box center [427, 179] width 42 height 19
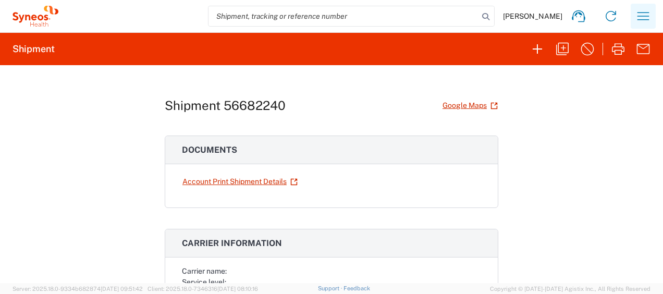
click at [643, 19] on icon "button" at bounding box center [643, 16] width 17 height 17
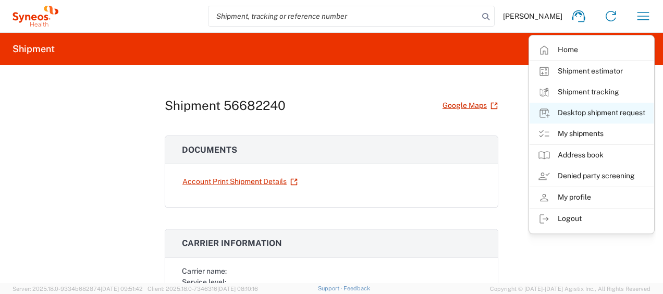
click at [612, 106] on link "Desktop shipment request" at bounding box center [592, 113] width 124 height 21
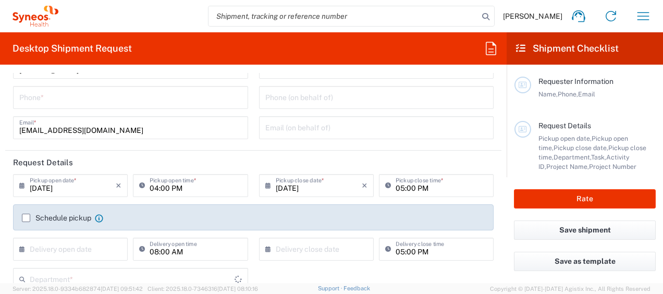
type input "3130"
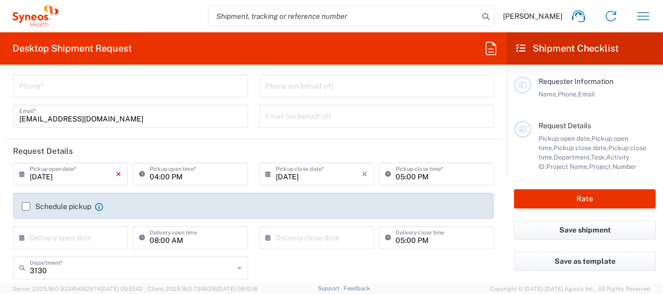
click at [116, 175] on icon "×" at bounding box center [119, 174] width 6 height 17
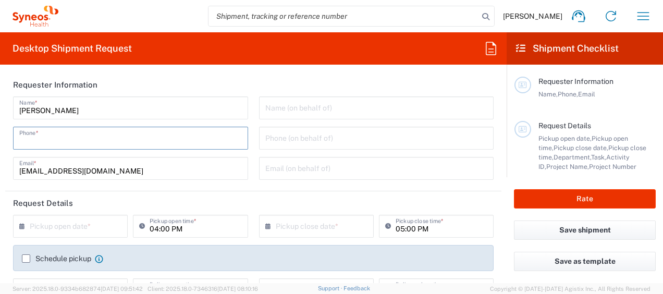
click at [147, 146] on input "tel" at bounding box center [130, 137] width 223 height 18
type input "81268519"
type input "3130 DEPARTMENTAL EXPENSE"
type input "Syneos Health"
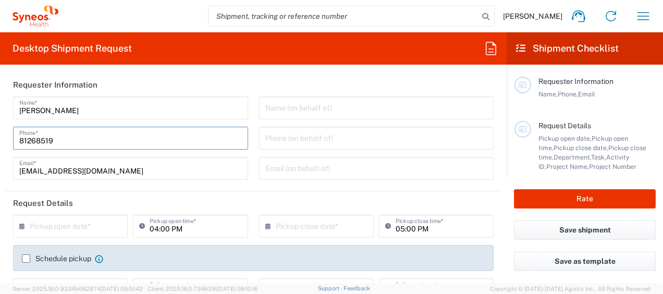
type input "[PHONE_NUMBER]"
type input "[PERSON_NAME] ([GEOGRAPHIC_DATA])"
type input "[STREET_ADDRESS]."
type input "Pune"
type input "[GEOGRAPHIC_DATA]"
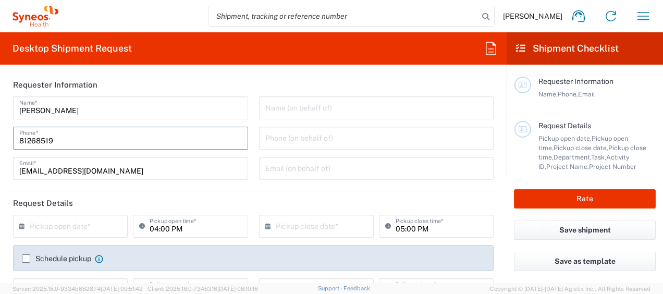
type input "[PERSON_NAME]"
type input "[PHONE_NUMBER]"
type input "Medium Box"
type input "1"
type input "33.02"
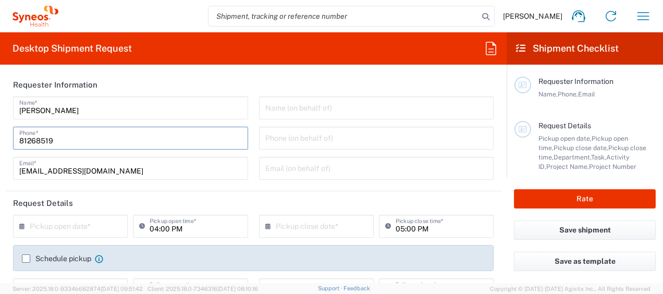
type input "29.21"
type input "6.35"
type input "cm"
type input "2"
type input "kgs"
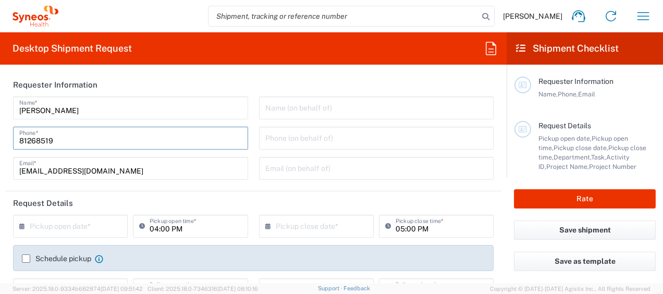
type input "Sender/Shipper"
type input "Delivery Duty Paid"
click at [113, 210] on header "Request Details" at bounding box center [253, 202] width 496 height 23
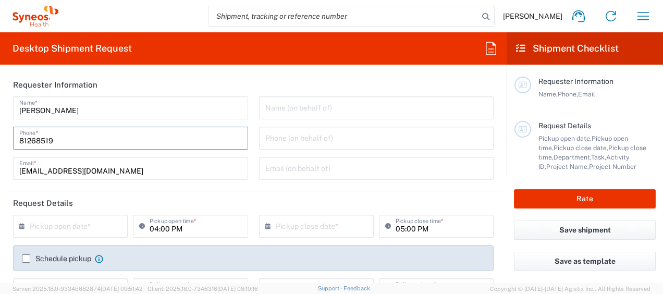
click at [302, 181] on div "Name (on behalf of) Phone (on behalf of) Email (on behalf of)" at bounding box center [376, 141] width 246 height 91
click at [306, 181] on div "Name (on behalf of) Phone (on behalf of) Email (on behalf of)" at bounding box center [376, 141] width 246 height 91
click at [97, 204] on header "Request Details" at bounding box center [253, 202] width 496 height 23
click at [98, 204] on header "Request Details" at bounding box center [253, 202] width 496 height 23
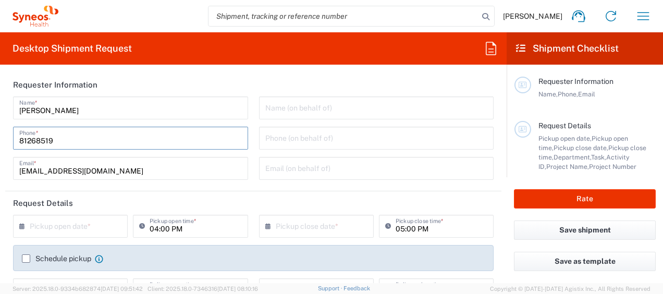
click at [105, 216] on input "text" at bounding box center [73, 225] width 86 height 18
click at [112, 202] on header "Request Details" at bounding box center [253, 202] width 496 height 23
click at [115, 206] on header "Request Details" at bounding box center [253, 202] width 496 height 23
click at [99, 205] on header "Request Details" at bounding box center [253, 202] width 496 height 23
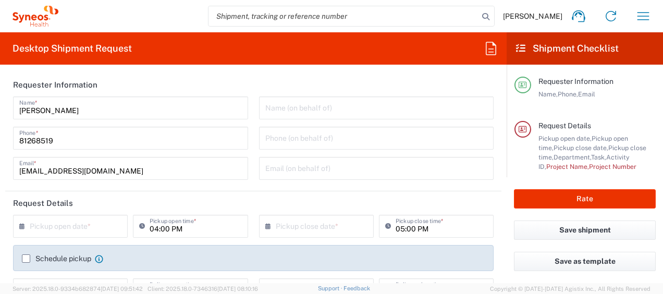
scroll to position [834, 0]
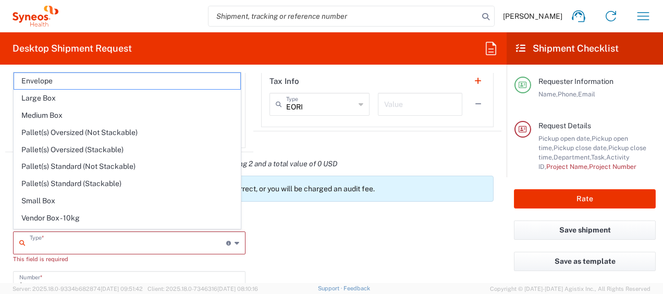
click at [151, 234] on input "text" at bounding box center [128, 242] width 197 height 18
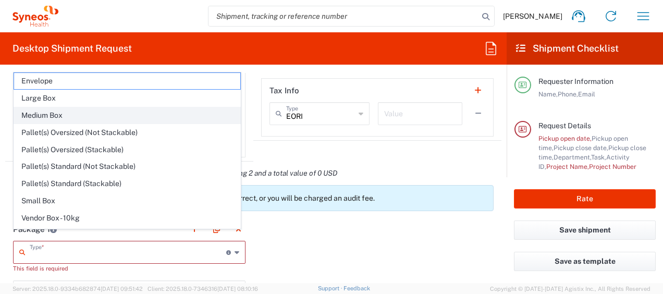
scroll to position [844, 0]
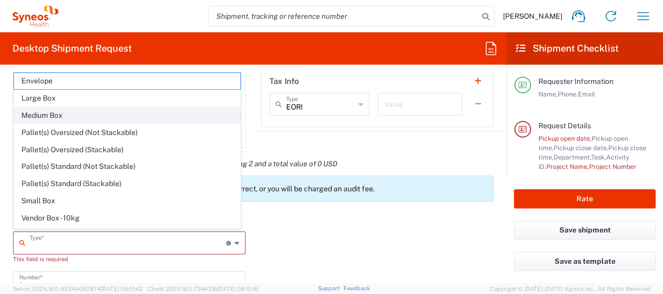
click at [108, 119] on span "Medium Box" at bounding box center [127, 115] width 226 height 16
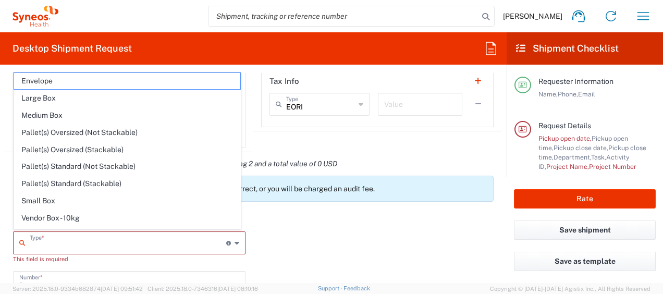
type input "Medium Box"
type input "13"
type input "11.5"
type input "2.5"
type input "in"
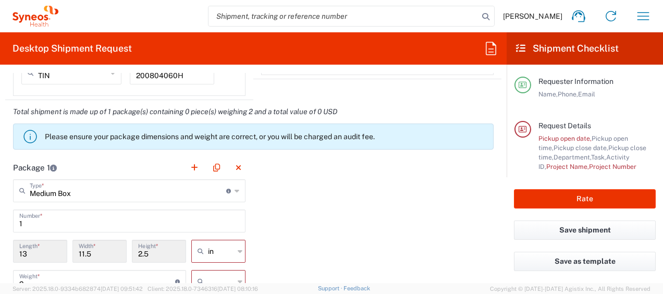
scroll to position [948, 0]
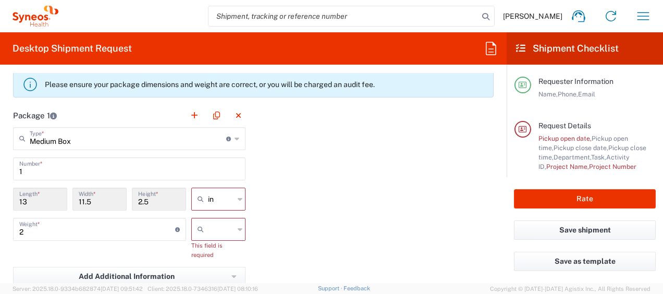
click at [233, 200] on div "in" at bounding box center [218, 199] width 54 height 23
click at [217, 232] on span "cm" at bounding box center [214, 237] width 51 height 16
type input "33.02"
type input "29.21"
type input "6.35"
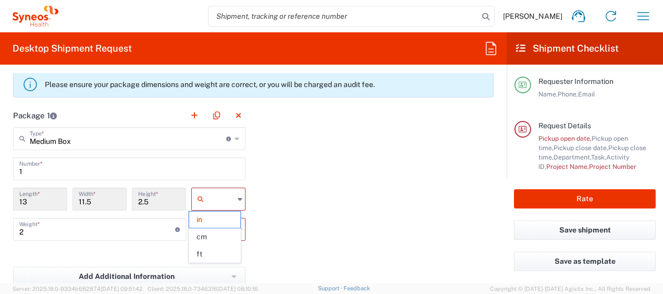
type input "cm"
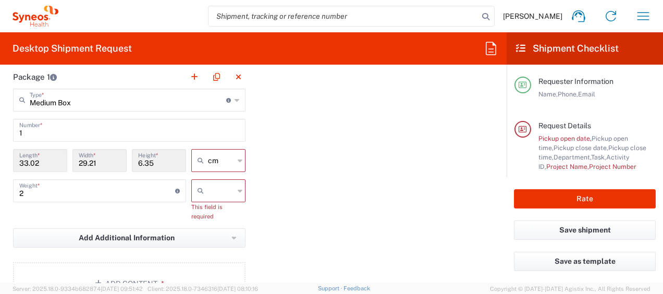
scroll to position [1000, 0]
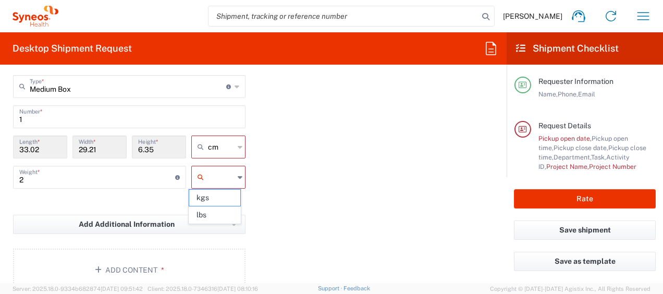
click at [211, 176] on input "text" at bounding box center [221, 177] width 26 height 17
click at [214, 198] on span "kgs" at bounding box center [214, 198] width 51 height 16
type input "kgs"
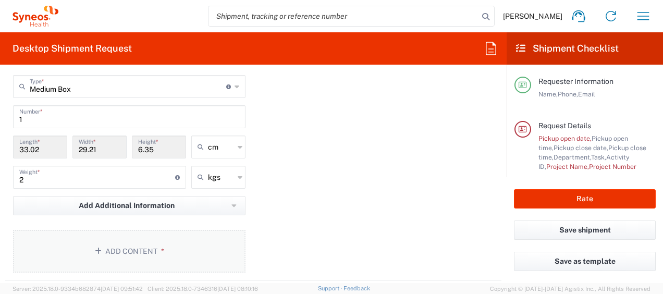
click at [152, 243] on button "Add Content *" at bounding box center [129, 251] width 233 height 43
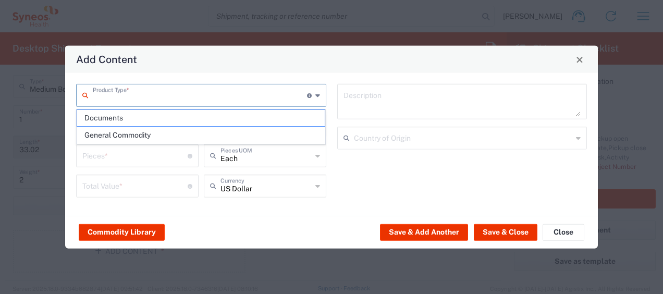
click at [209, 91] on input "text" at bounding box center [200, 95] width 214 height 18
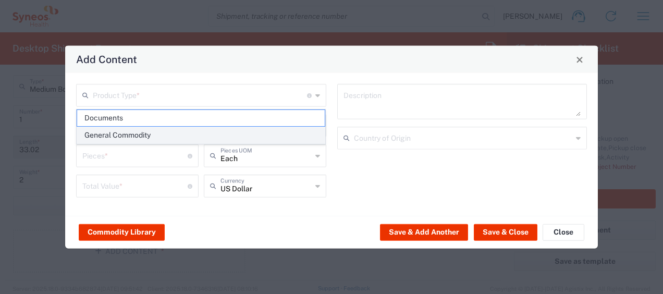
click at [184, 131] on span "General Commodity" at bounding box center [201, 135] width 248 height 16
type input "General Commodity"
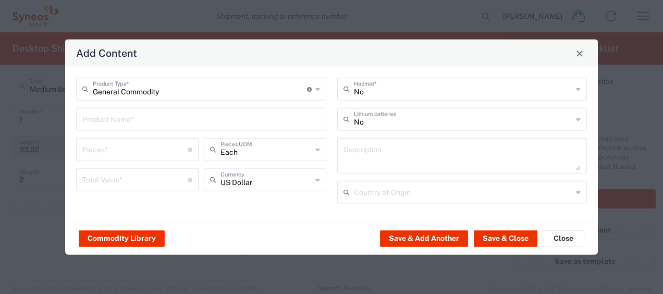
click at [180, 120] on input "text" at bounding box center [201, 118] width 238 height 18
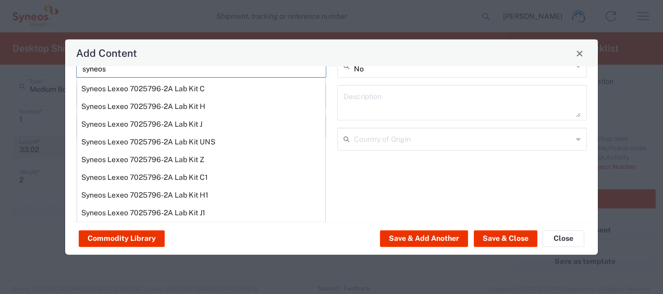
scroll to position [89, 0]
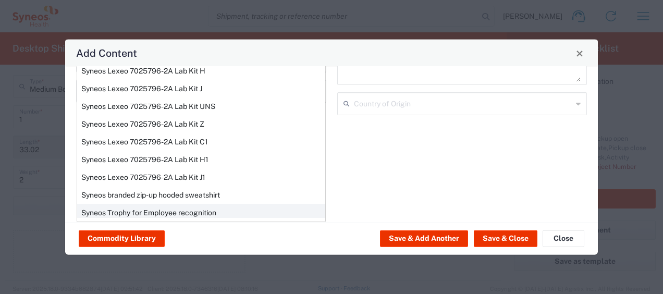
click at [194, 213] on div "Syneos Trophy for Employee recognition" at bounding box center [201, 213] width 248 height 18
type input "Syneos Trophy for Employee recognition"
type textarea "Star Employee Award Trophy"
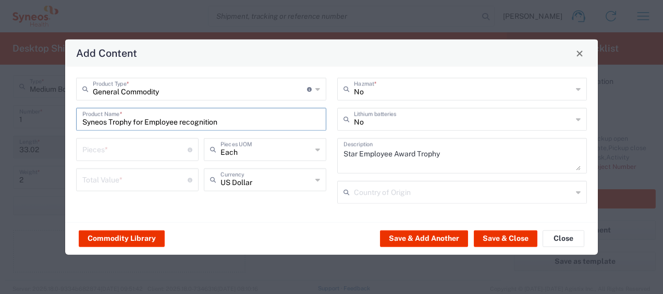
scroll to position [0, 0]
click at [156, 151] on input "number" at bounding box center [134, 149] width 105 height 18
type input "1"
click at [153, 181] on input "number" at bounding box center [134, 179] width 105 height 18
type input "2"
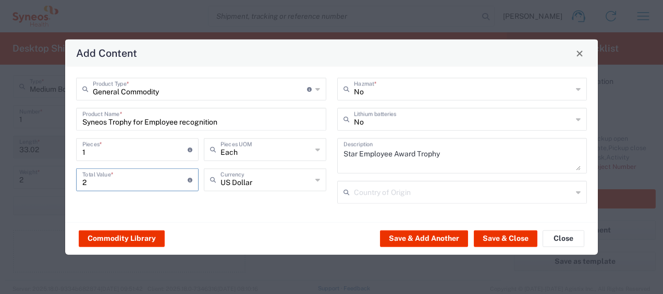
click at [316, 182] on icon at bounding box center [317, 180] width 5 height 17
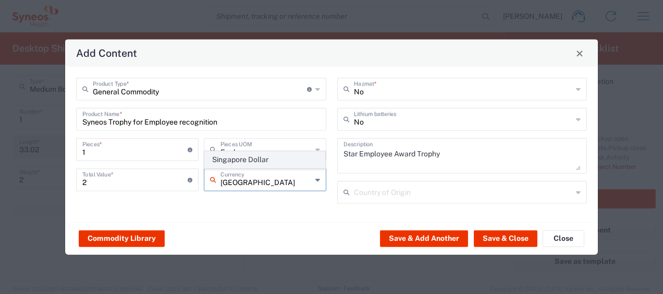
click at [260, 159] on span "Singapore Dollar" at bounding box center [265, 160] width 120 height 16
type input "Singapore Dollar"
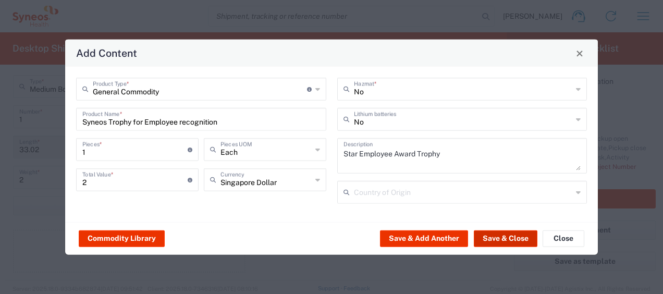
drag, startPoint x: 512, startPoint y: 240, endPoint x: 507, endPoint y: 230, distance: 11.2
click at [511, 240] on button "Save & Close" at bounding box center [506, 238] width 64 height 17
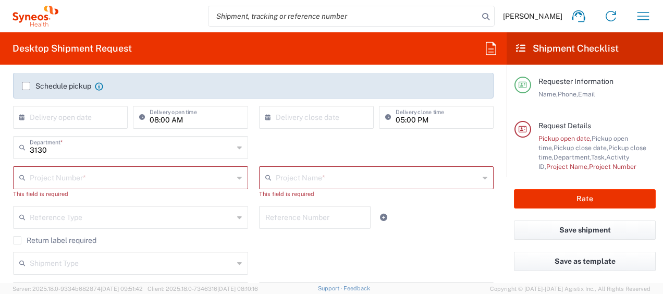
scroll to position [166, 0]
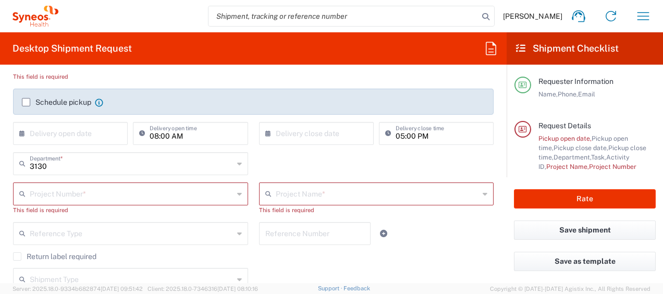
click at [140, 192] on input "text" at bounding box center [132, 193] width 204 height 18
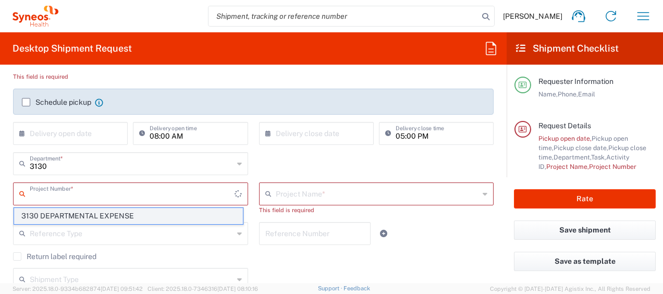
click at [135, 218] on span "3130 DEPARTMENTAL EXPENSE" at bounding box center [128, 216] width 229 height 16
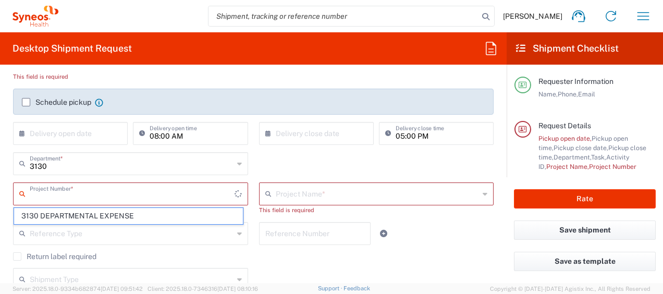
type input "3130 DEPARTMENTAL EXPENSE"
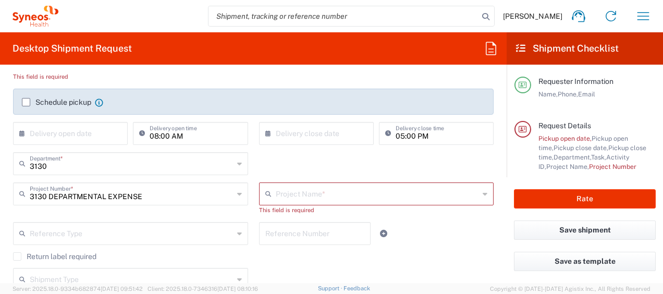
type input "3130 DEPARTMENTAL EXPENSE"
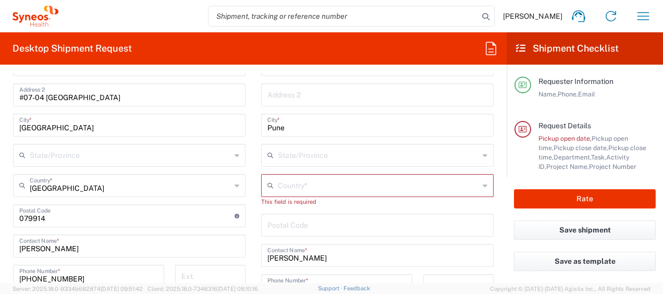
scroll to position [574, 0]
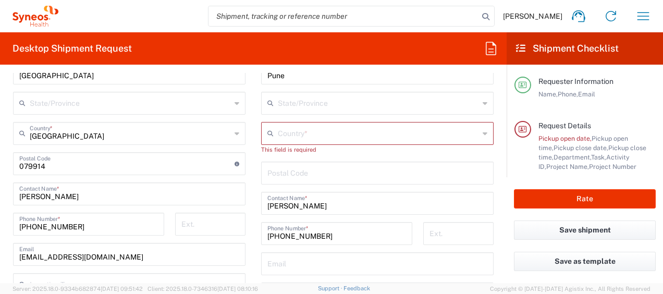
click at [351, 135] on input "text" at bounding box center [378, 133] width 201 height 18
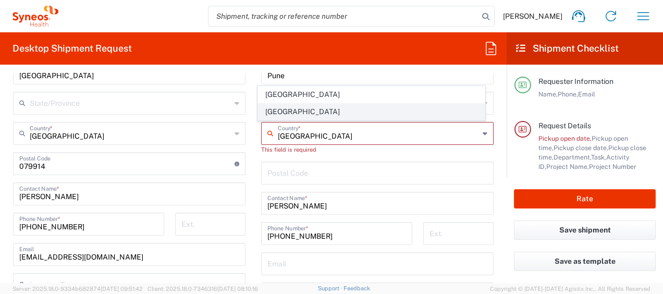
type input "[GEOGRAPHIC_DATA]"
click at [318, 111] on span "[GEOGRAPHIC_DATA]" at bounding box center [371, 112] width 226 height 16
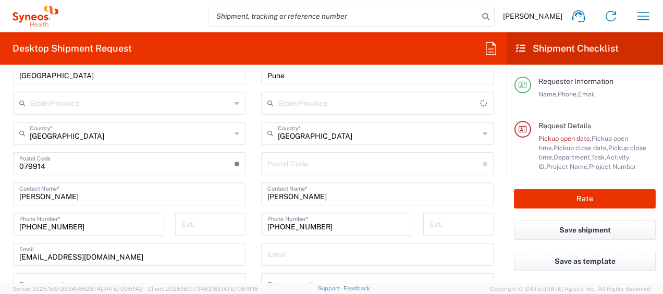
type input "Sender/Shipper"
type input "Delivery Duty Paid"
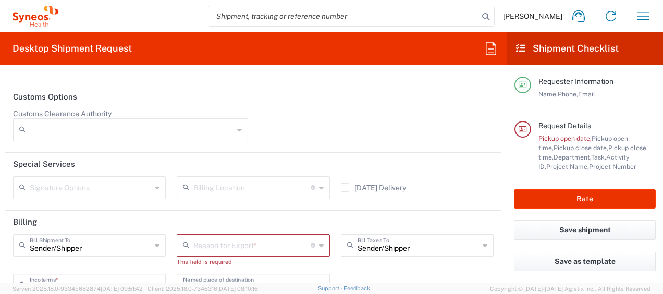
scroll to position [1460, 0]
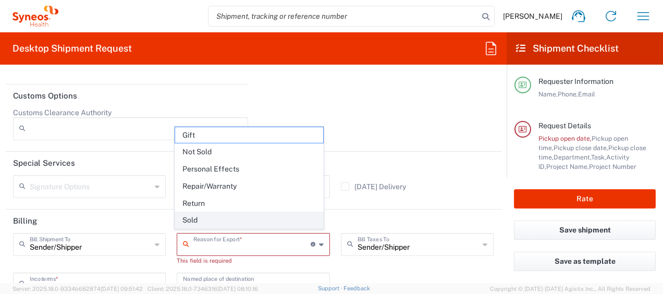
drag, startPoint x: 282, startPoint y: 241, endPoint x: 276, endPoint y: 219, distance: 22.6
click at [281, 241] on input "text" at bounding box center [251, 244] width 117 height 18
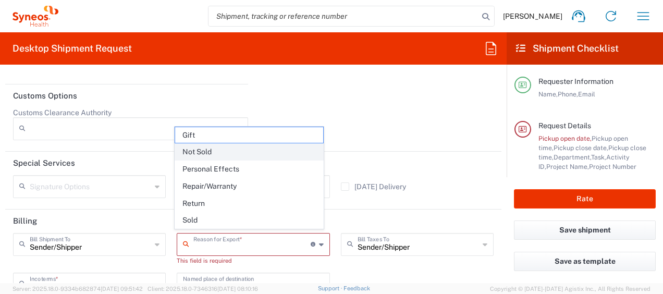
click at [255, 152] on span "Not Sold" at bounding box center [249, 152] width 148 height 16
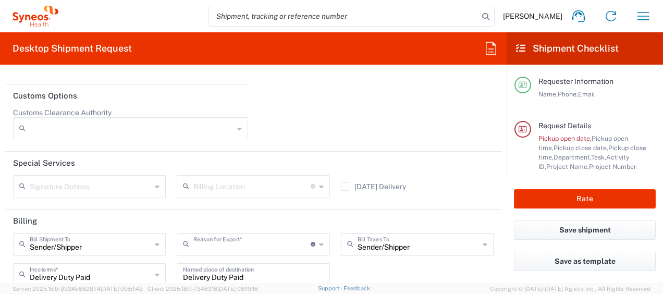
type input "Not Sold"
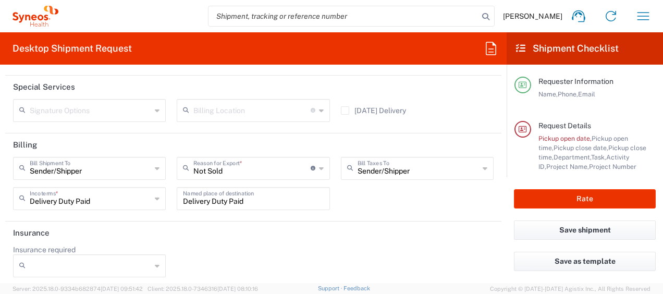
scroll to position [1538, 0]
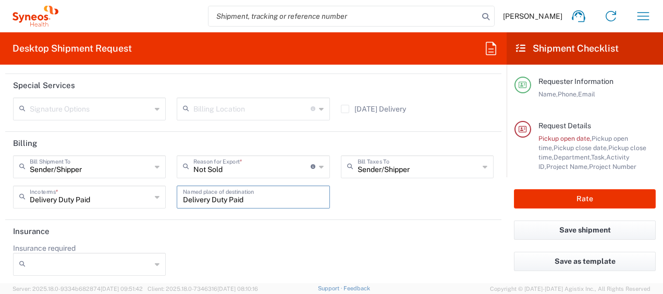
drag, startPoint x: 254, startPoint y: 197, endPoint x: 175, endPoint y: 204, distance: 79.5
click at [177, 204] on div "Delivery Duty Paid Named place of destination" at bounding box center [253, 197] width 153 height 23
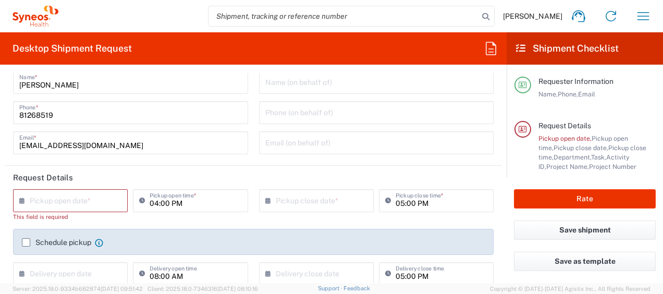
scroll to position [0, 0]
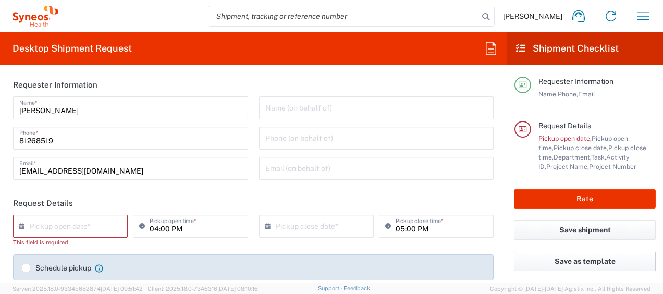
click at [567, 262] on button "Save as template" at bounding box center [585, 261] width 142 height 19
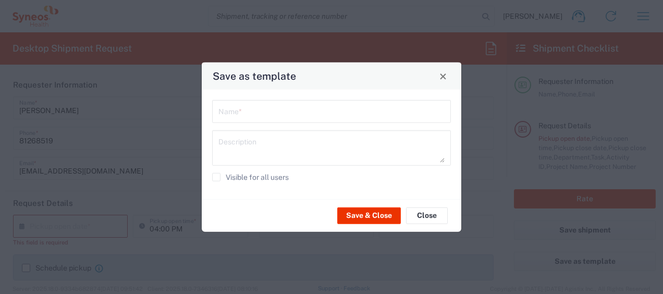
click at [347, 117] on input "text" at bounding box center [331, 111] width 226 height 18
type input "GM Star Awards Trophy"
click at [368, 218] on button "Save & Close" at bounding box center [369, 215] width 64 height 17
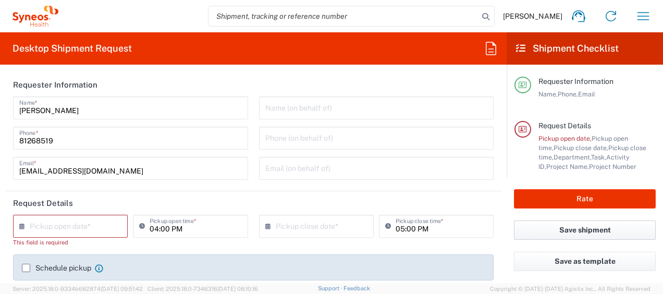
click at [569, 230] on button "Save shipment" at bounding box center [585, 230] width 142 height 19
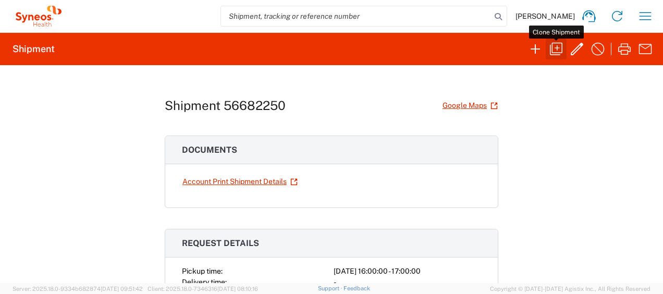
click at [561, 50] on icon "button" at bounding box center [556, 49] width 17 height 17
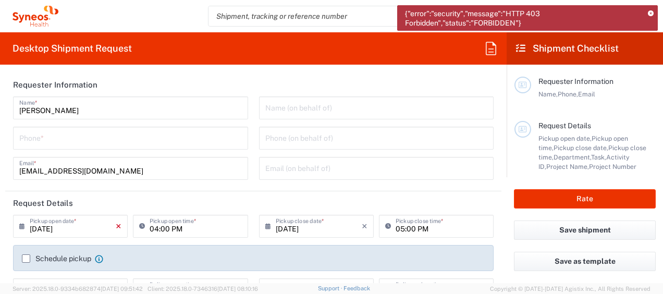
click at [116, 227] on icon "×" at bounding box center [119, 226] width 6 height 17
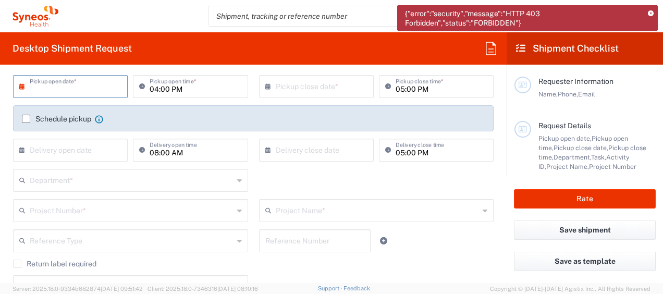
scroll to position [156, 0]
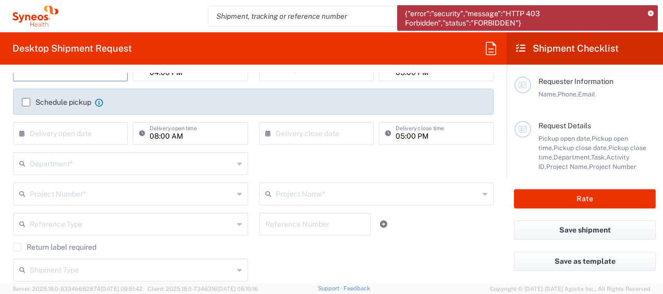
click at [184, 168] on input "text" at bounding box center [132, 163] width 204 height 18
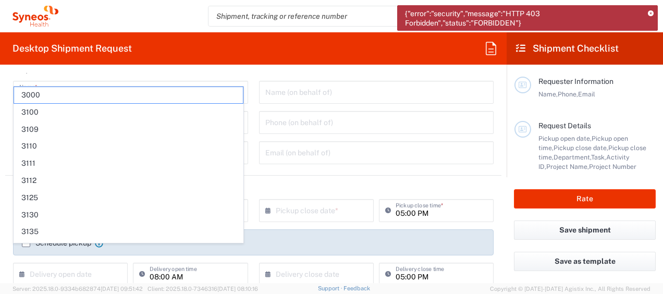
scroll to position [0, 0]
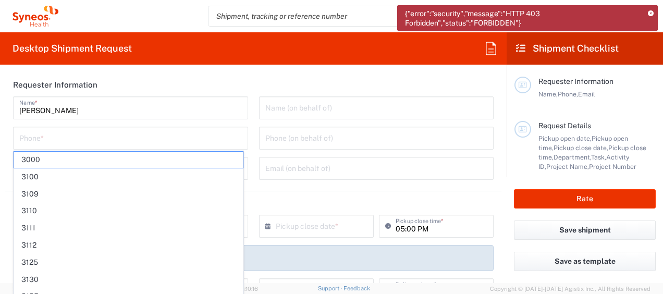
click at [302, 150] on div "Name (on behalf of) Phone (on behalf of) Email (on behalf of)" at bounding box center [376, 141] width 246 height 91
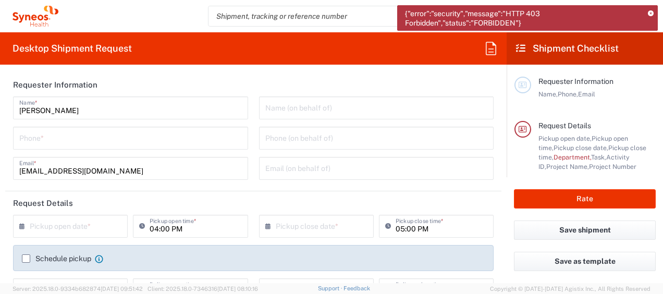
click at [652, 13] on icon at bounding box center [651, 14] width 6 height 6
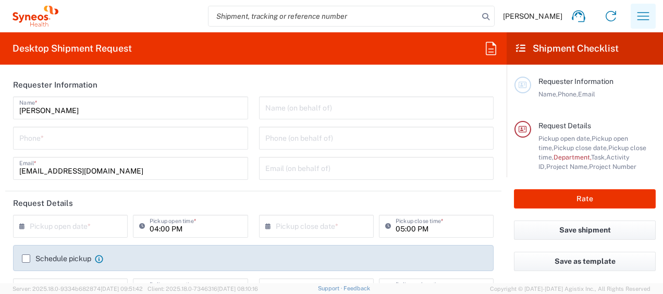
click at [638, 15] on icon "button" at bounding box center [643, 16] width 17 height 17
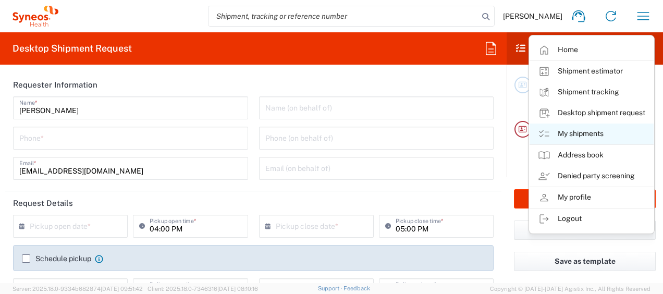
click at [583, 130] on link "My shipments" at bounding box center [592, 134] width 124 height 21
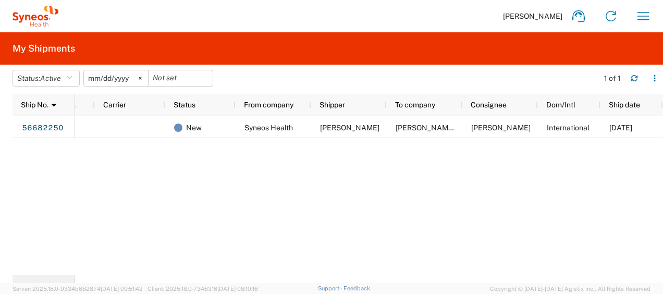
scroll to position [0, 30]
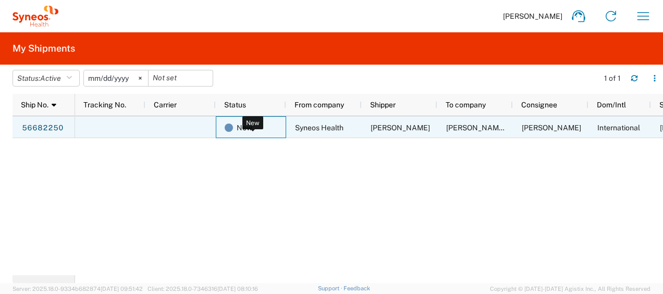
click at [275, 120] on div "New" at bounding box center [253, 128] width 57 height 22
click at [56, 128] on link "56682250" at bounding box center [42, 128] width 43 height 17
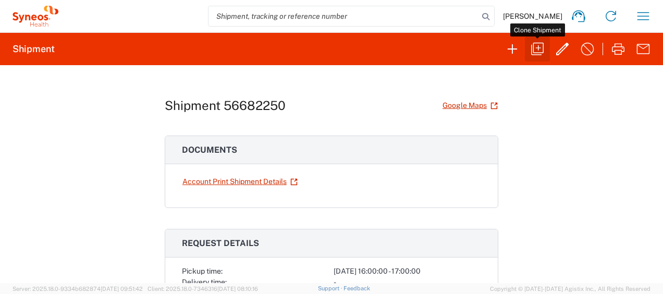
click at [537, 48] on icon "button" at bounding box center [537, 49] width 13 height 13
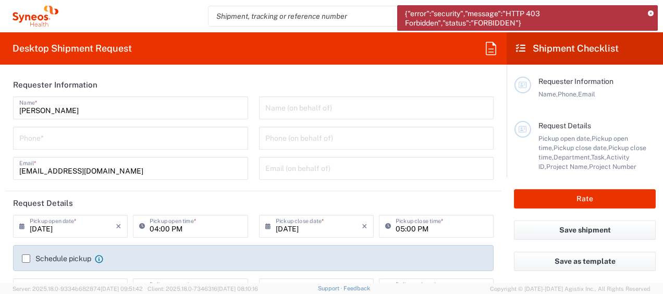
click at [653, 12] on icon at bounding box center [651, 14] width 6 height 6
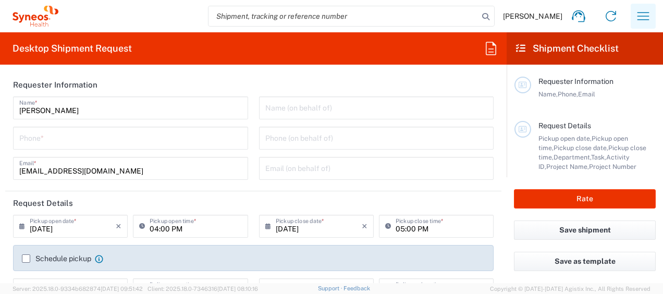
click at [636, 16] on icon "button" at bounding box center [643, 16] width 17 height 17
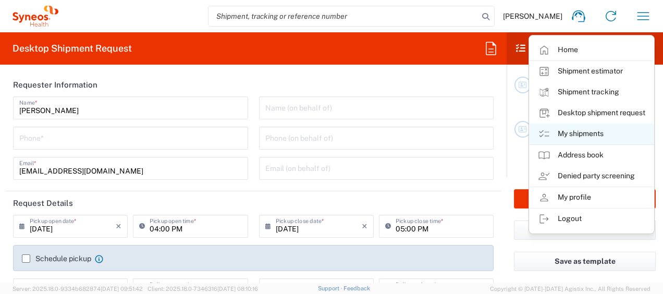
click at [593, 127] on link "My shipments" at bounding box center [592, 134] width 124 height 21
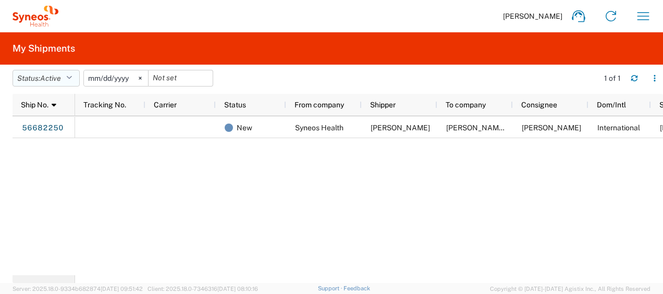
click at [76, 75] on button "Status: Active" at bounding box center [46, 78] width 67 height 17
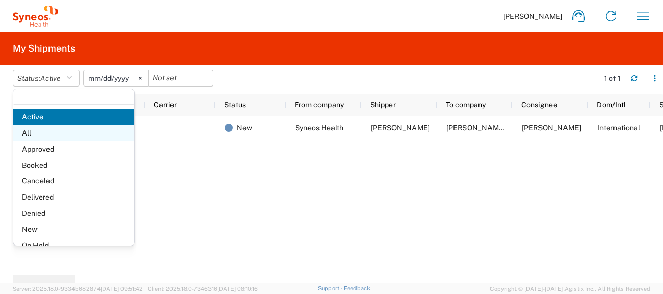
click at [56, 132] on span "All" at bounding box center [73, 133] width 121 height 16
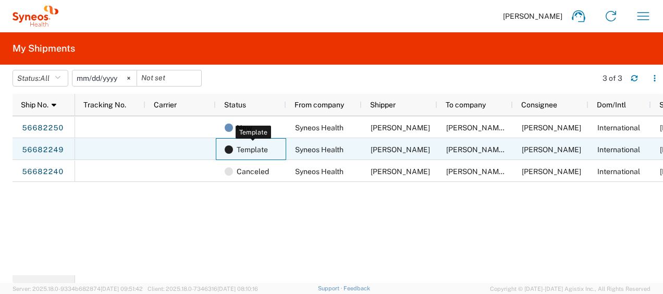
click at [251, 149] on span "Template" at bounding box center [252, 150] width 31 height 22
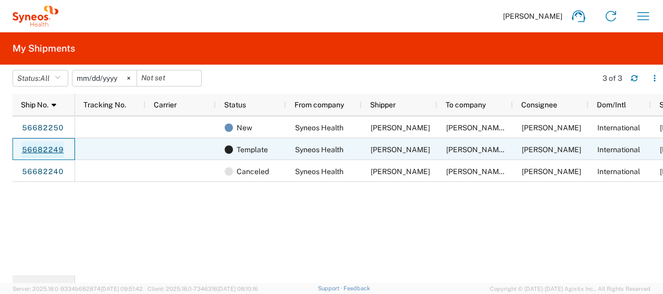
click at [53, 151] on link "56682249" at bounding box center [42, 150] width 43 height 17
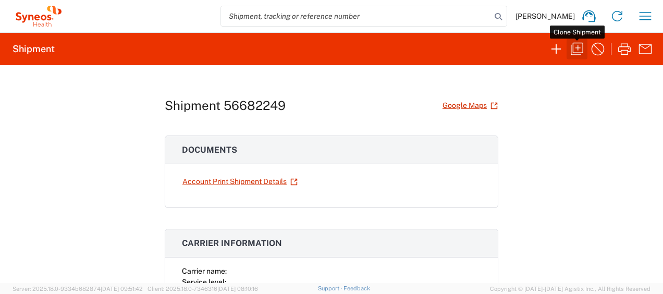
click at [576, 47] on icon "button" at bounding box center [577, 49] width 17 height 17
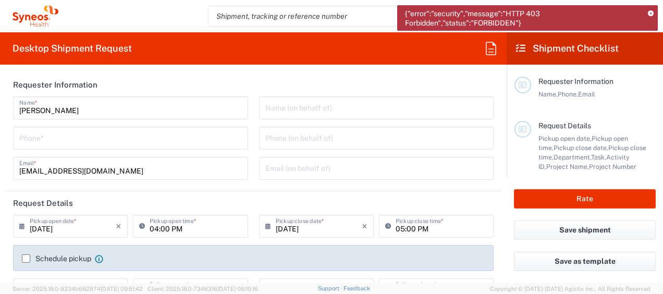
click at [652, 11] on icon at bounding box center [651, 14] width 6 height 6
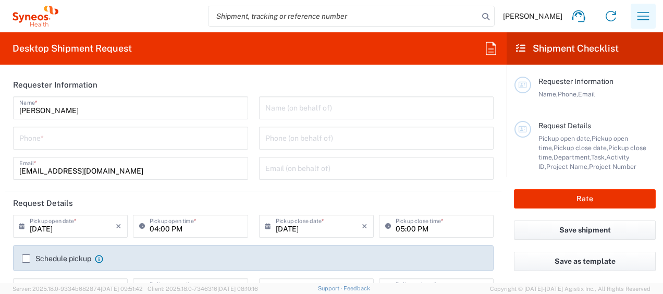
click at [638, 13] on icon "button" at bounding box center [644, 16] width 12 height 8
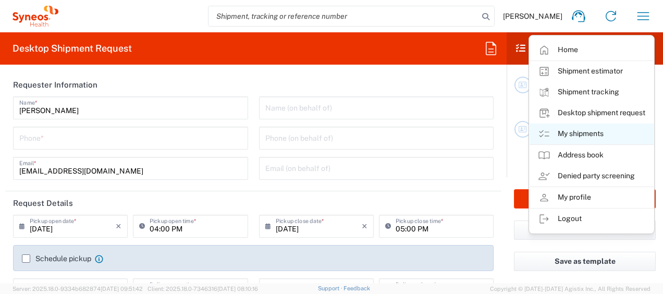
click at [600, 135] on link "My shipments" at bounding box center [592, 134] width 124 height 21
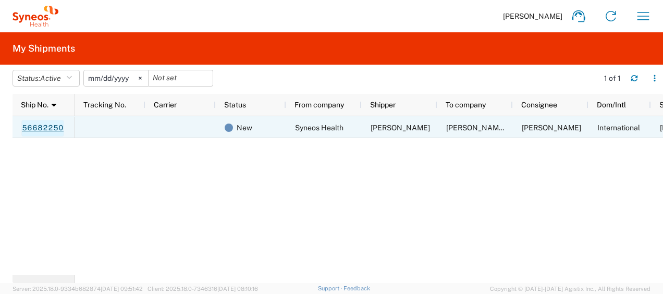
click at [39, 123] on link "56682250" at bounding box center [42, 128] width 43 height 17
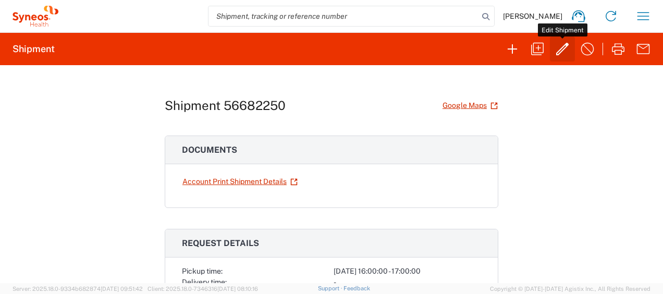
click at [562, 51] on icon "button" at bounding box center [562, 49] width 13 height 13
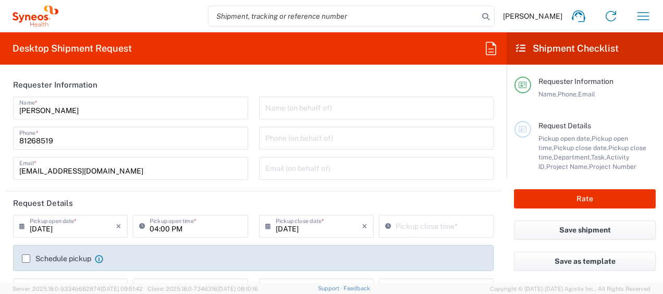
type input "3130 DEPARTMENTAL EXPENSE"
type input "Medium Box"
type input "3130 DEPARTMENTAL EXPENSE"
type input "3130"
click at [116, 225] on icon "×" at bounding box center [119, 226] width 6 height 17
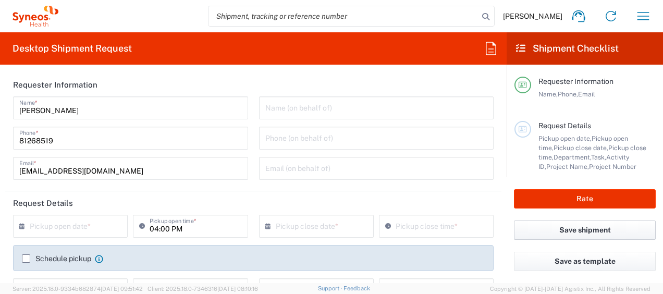
click at [617, 227] on button "Save shipment" at bounding box center [585, 230] width 142 height 19
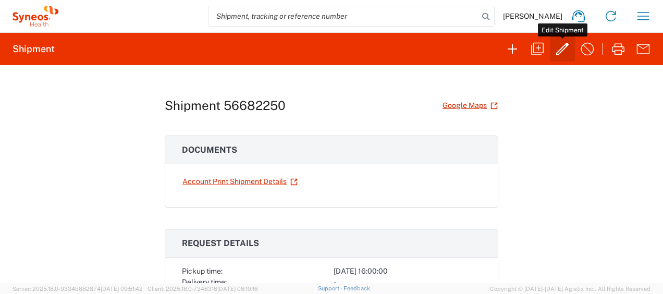
click at [560, 44] on icon "button" at bounding box center [562, 49] width 17 height 17
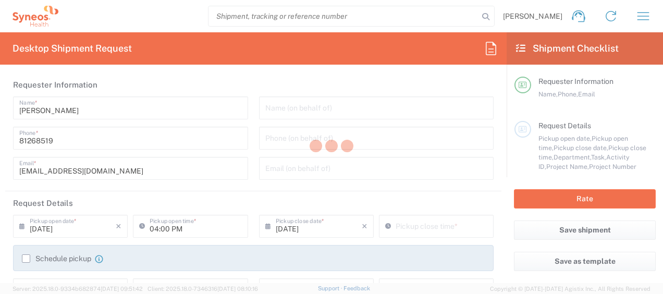
type input "3130"
type input "3130 DEPARTMENTAL EXPENSE"
type input "Medium Box"
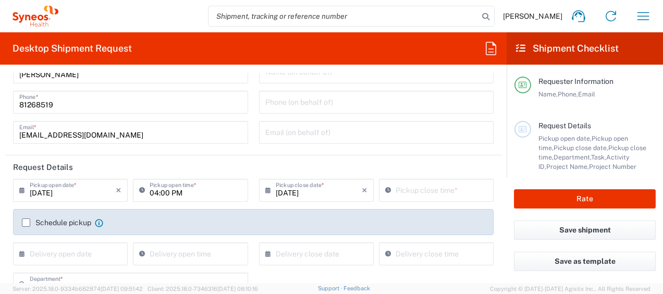
scroll to position [52, 0]
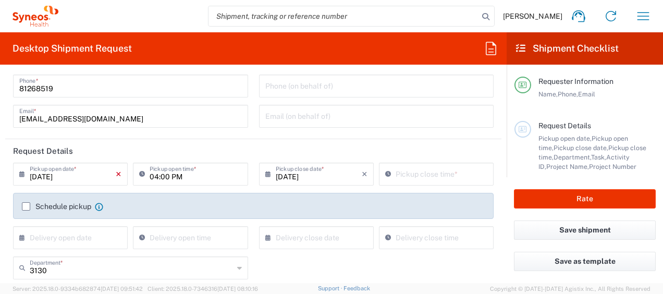
click at [117, 172] on icon "×" at bounding box center [119, 174] width 6 height 17
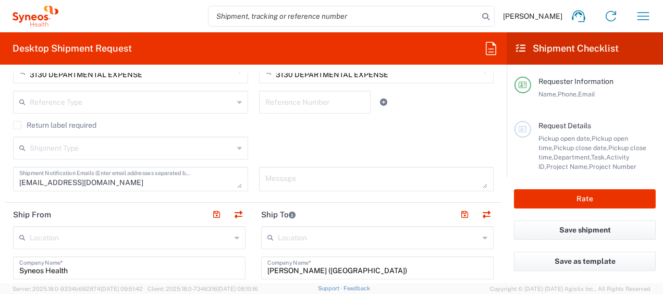
scroll to position [313, 0]
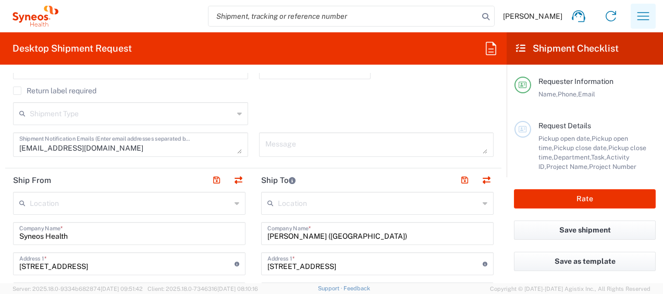
click at [645, 8] on icon "button" at bounding box center [643, 16] width 17 height 17
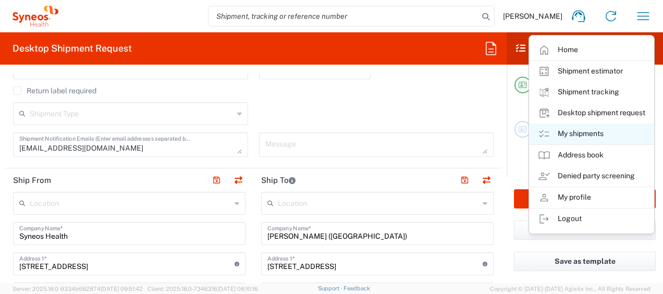
click at [602, 136] on link "My shipments" at bounding box center [592, 134] width 124 height 21
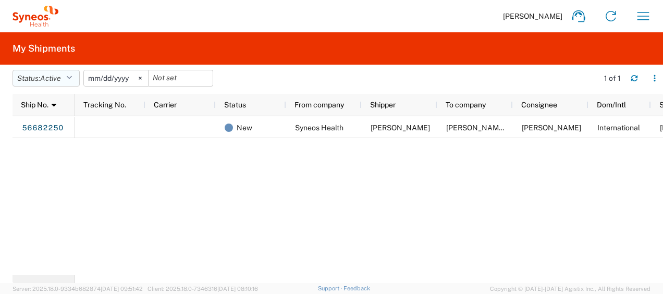
click at [76, 75] on button "Status: Active" at bounding box center [46, 78] width 67 height 17
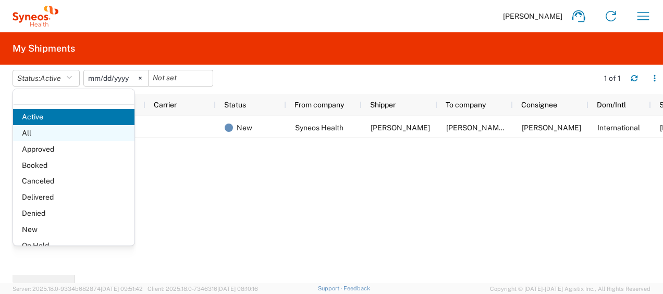
click at [64, 131] on span "All" at bounding box center [73, 133] width 121 height 16
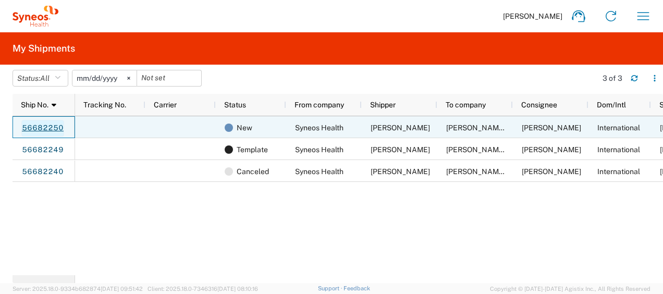
click at [43, 128] on link "56682250" at bounding box center [42, 128] width 43 height 17
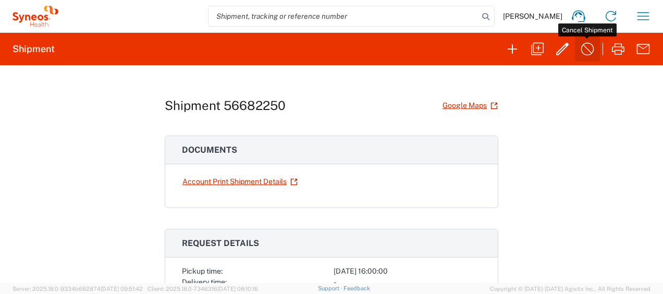
click at [580, 52] on icon "button" at bounding box center [587, 49] width 17 height 17
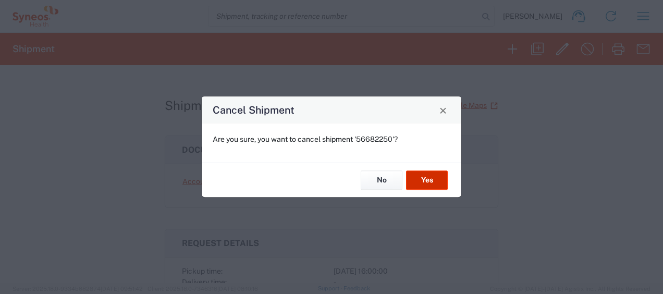
click at [433, 178] on button "Yes" at bounding box center [427, 179] width 42 height 19
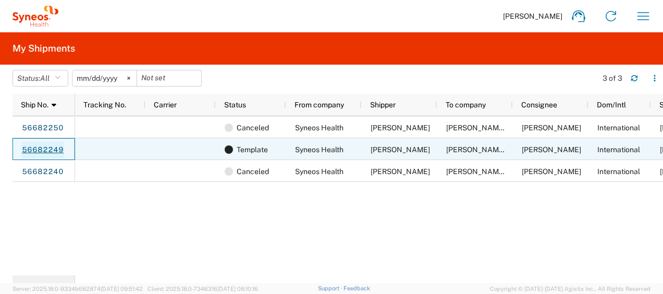
click at [53, 150] on link "56682249" at bounding box center [42, 150] width 43 height 17
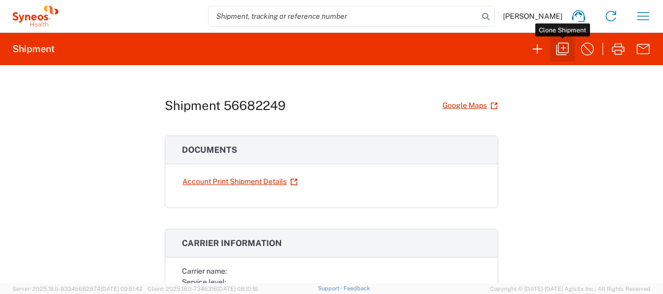
click at [561, 53] on icon "button" at bounding box center [562, 49] width 17 height 17
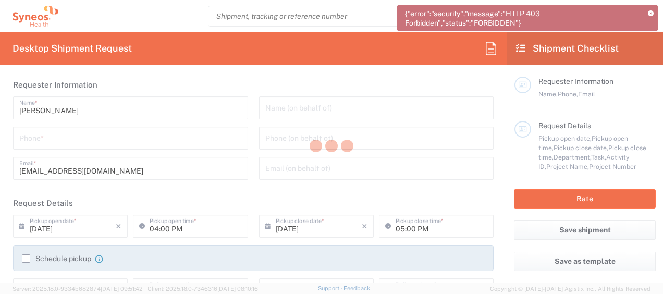
type input "[GEOGRAPHIC_DATA]"
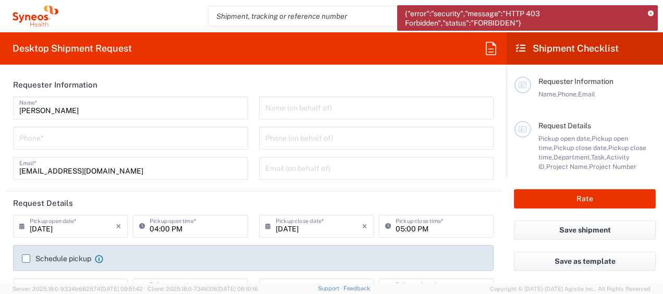
click at [650, 11] on icon at bounding box center [651, 14] width 6 height 6
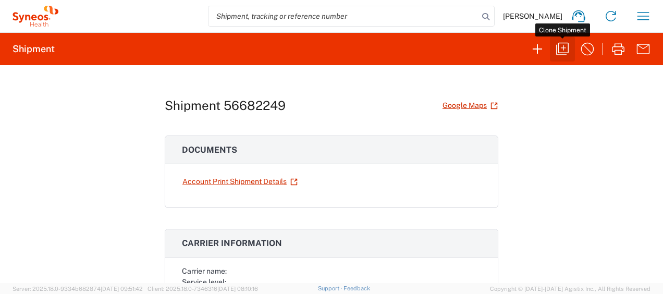
click at [568, 47] on icon "button" at bounding box center [562, 49] width 13 height 13
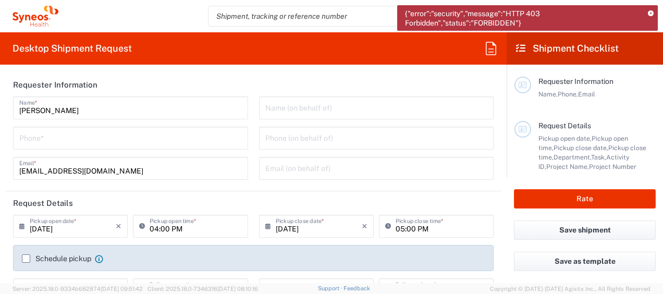
click at [650, 13] on icon at bounding box center [651, 14] width 6 height 6
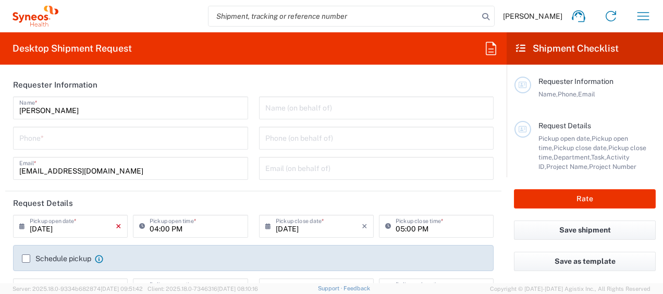
click at [118, 222] on icon "×" at bounding box center [119, 226] width 6 height 17
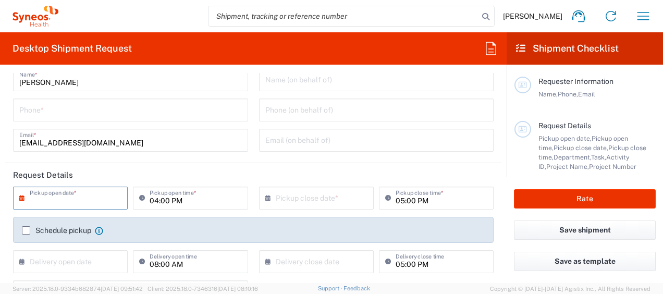
scroll to position [52, 0]
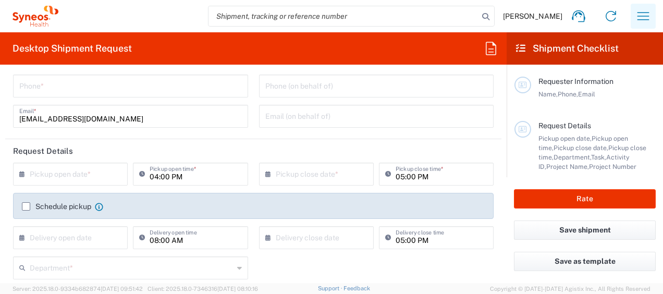
click at [643, 14] on icon "button" at bounding box center [643, 16] width 17 height 17
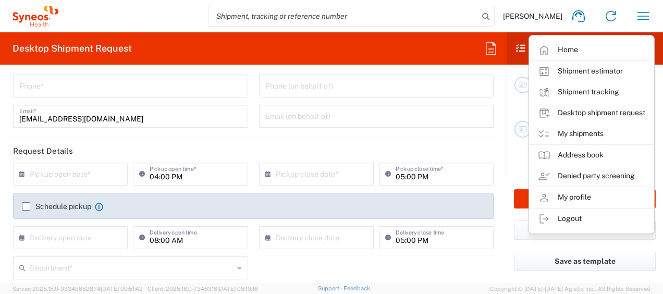
click at [432, 44] on agx-form-header "Desktop Shipment Request" at bounding box center [253, 48] width 507 height 32
